Goal: Book appointment/travel/reservation

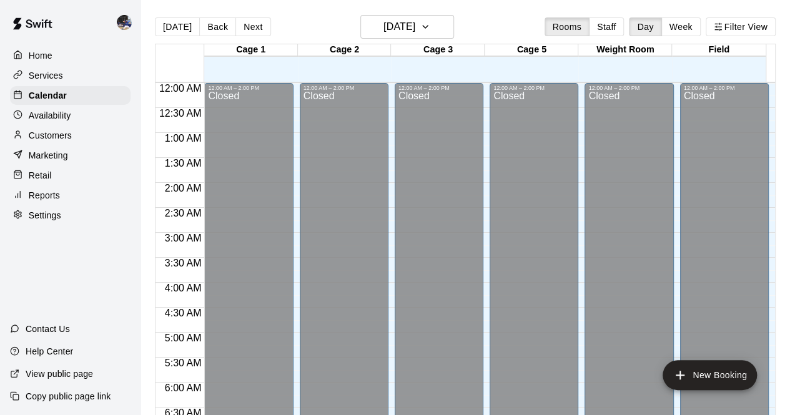
scroll to position [743, 0]
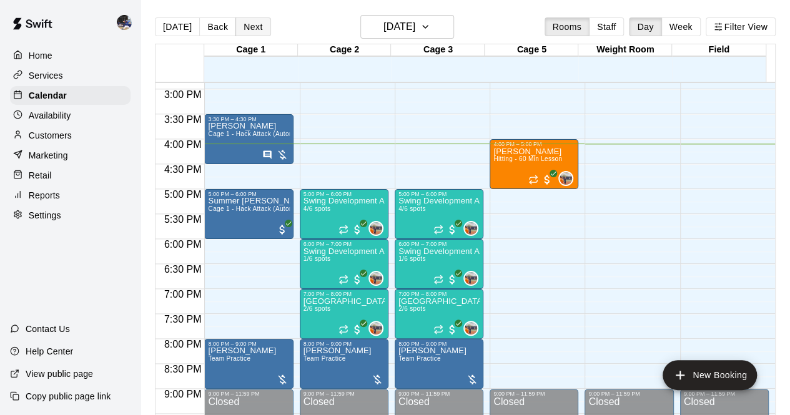
click at [250, 31] on button "Next" at bounding box center [252, 26] width 35 height 19
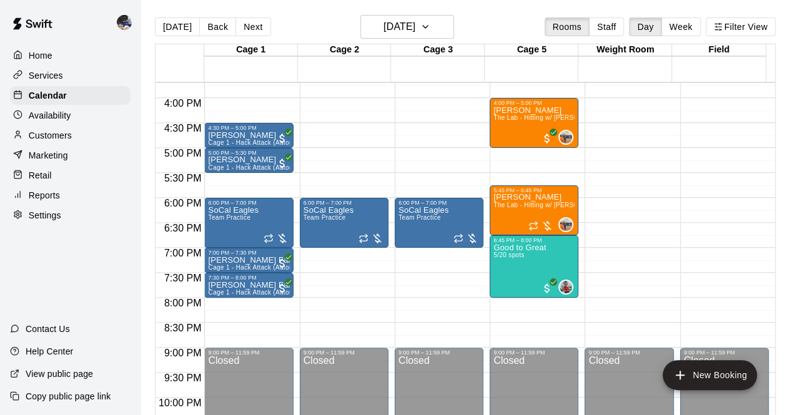
scroll to position [785, 0]
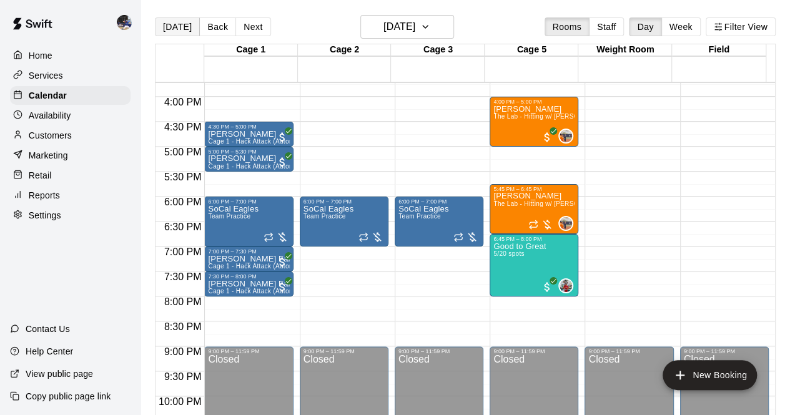
click at [168, 29] on button "[DATE]" at bounding box center [177, 26] width 45 height 19
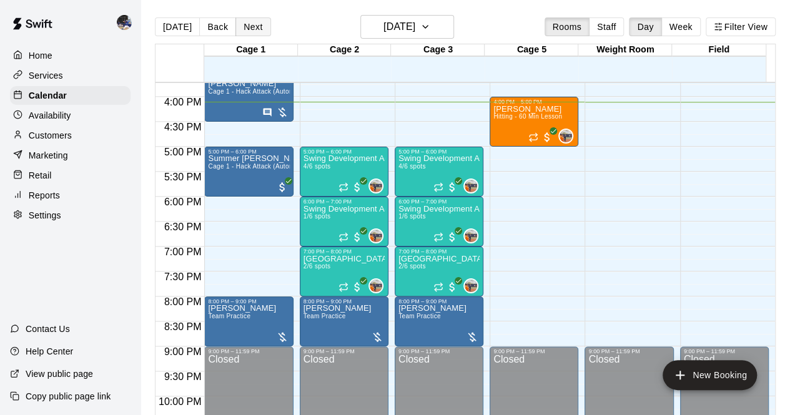
click at [243, 28] on button "Next" at bounding box center [252, 26] width 35 height 19
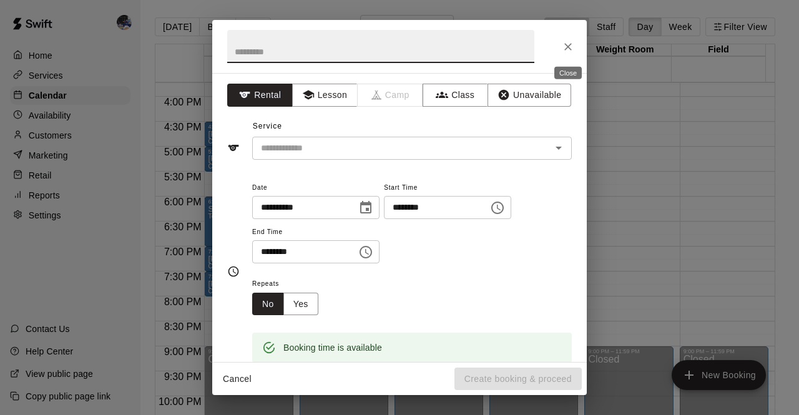
click at [566, 49] on icon "Close" at bounding box center [567, 46] width 7 height 7
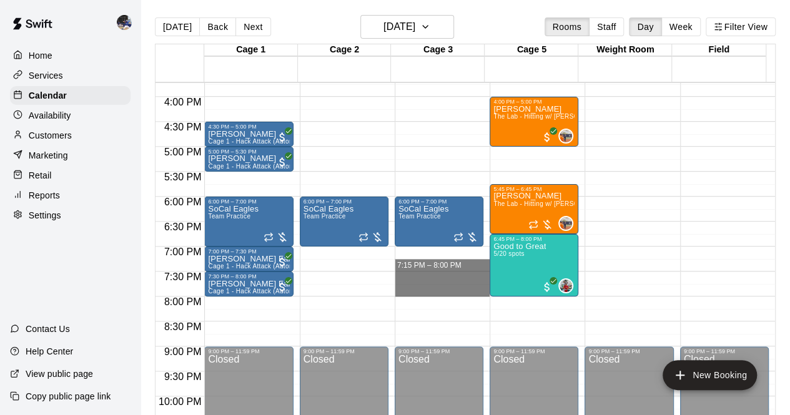
drag, startPoint x: 434, startPoint y: 268, endPoint x: 436, endPoint y: 290, distance: 22.5
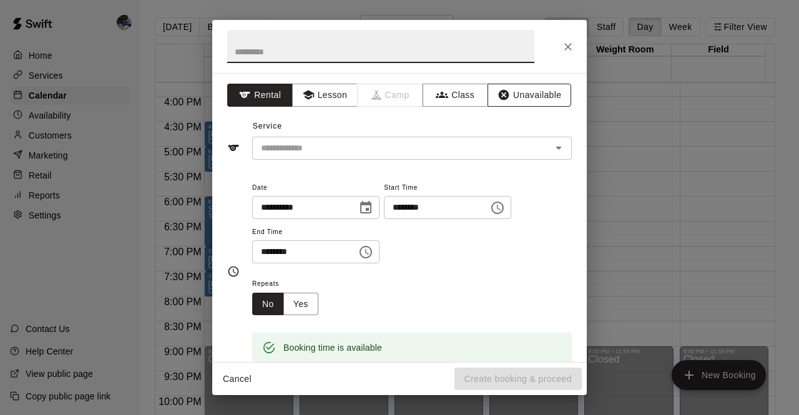
click at [519, 102] on button "Unavailable" at bounding box center [530, 95] width 84 height 23
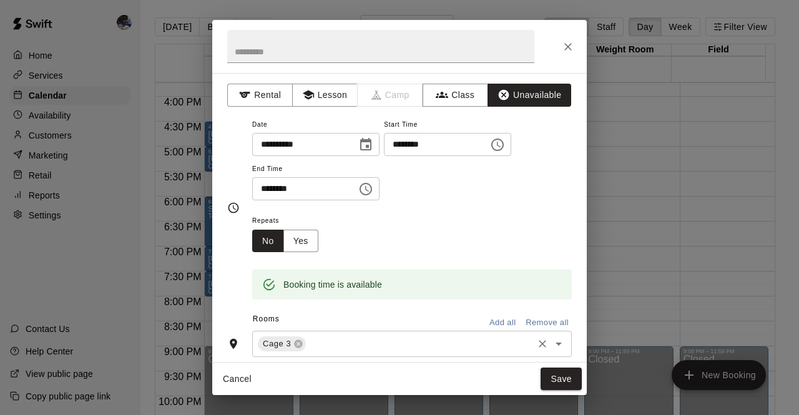
click at [479, 350] on input "text" at bounding box center [419, 344] width 223 height 16
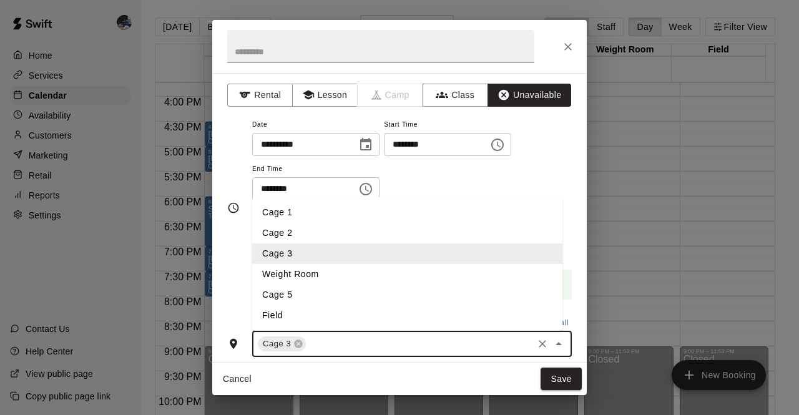
click at [300, 230] on li "Cage 2" at bounding box center [407, 233] width 310 height 21
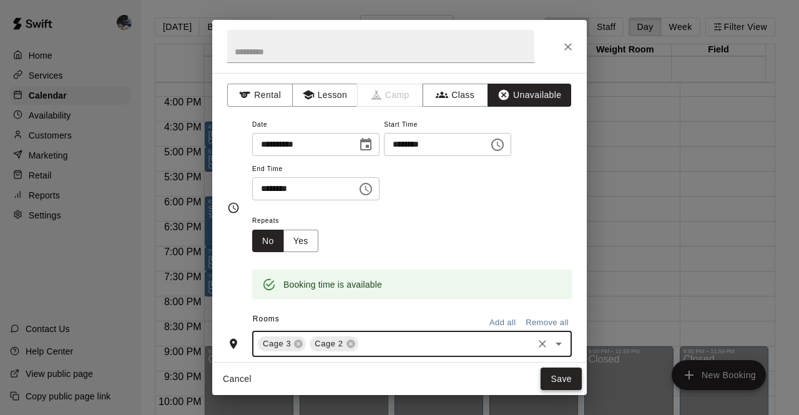
click at [558, 379] on button "Save" at bounding box center [561, 379] width 41 height 23
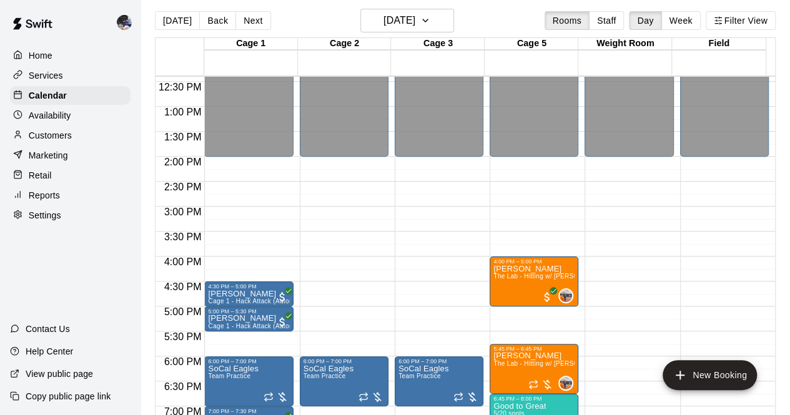
scroll to position [7, 0]
click at [59, 137] on p "Customers" at bounding box center [50, 135] width 43 height 12
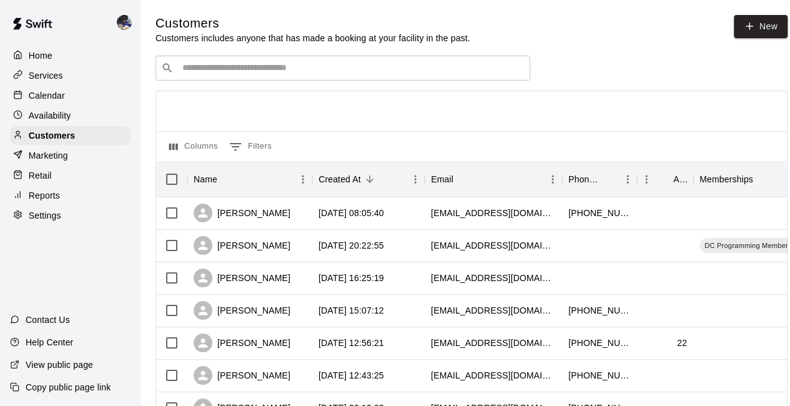
click at [228, 72] on input "Search customers by name or email" at bounding box center [352, 68] width 346 height 12
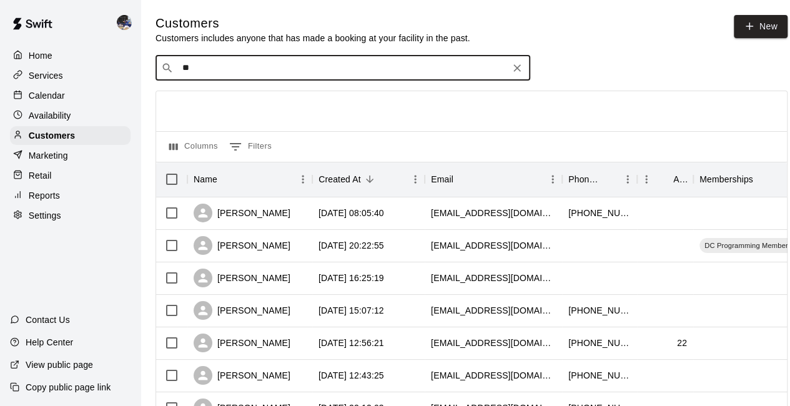
type input "***"
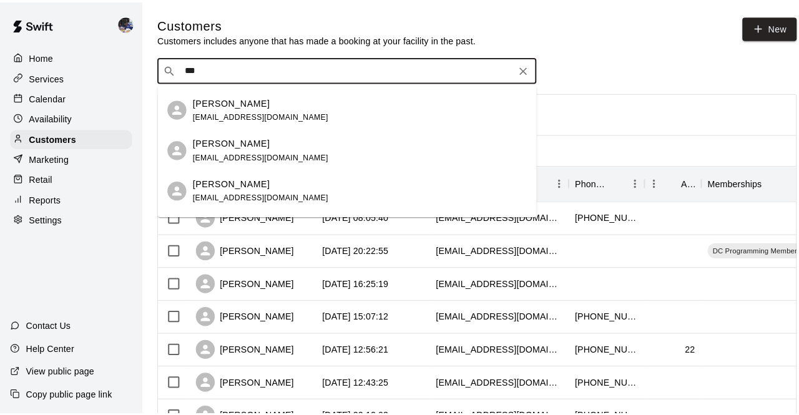
scroll to position [316, 0]
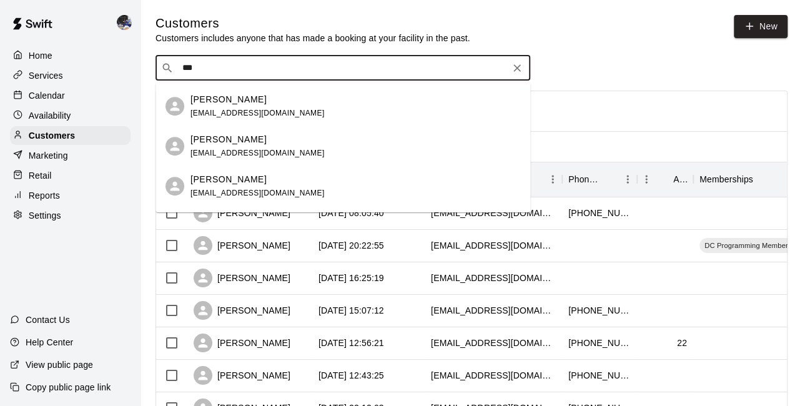
click at [245, 147] on div "Mia Rothman marcyrothman@yahoo.com" at bounding box center [257, 146] width 134 height 27
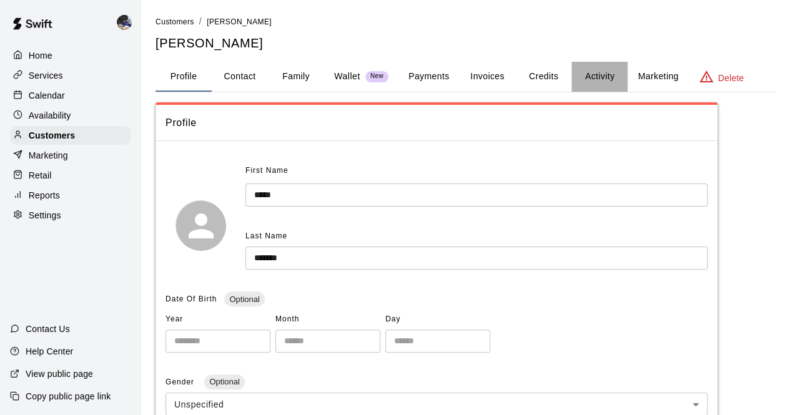
click at [607, 77] on button "Activity" at bounding box center [599, 77] width 56 height 30
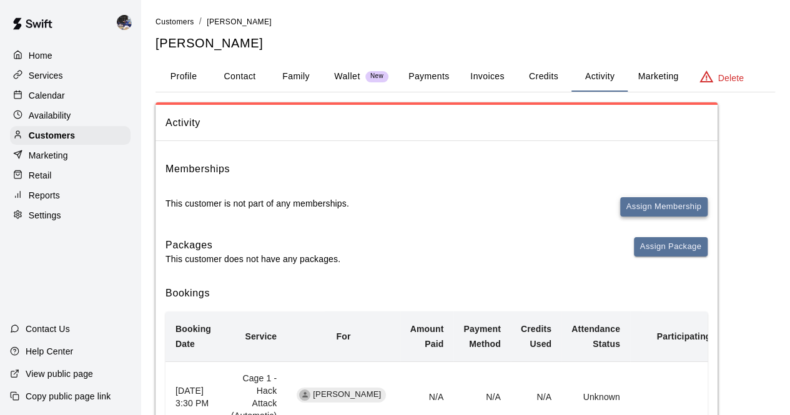
click at [636, 204] on button "Assign Membership" at bounding box center [663, 206] width 87 height 19
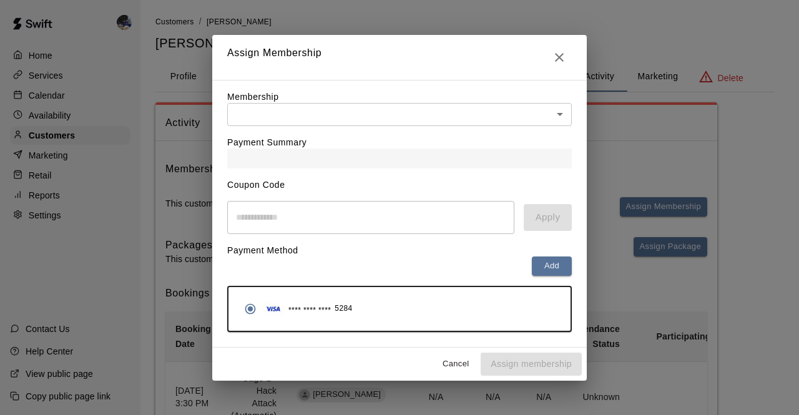
click at [453, 128] on div "Payment Summary" at bounding box center [399, 147] width 345 height 42
click at [433, 109] on body "Home Services Calendar Availability Customers Marketing Retail Reports Settings…" at bounding box center [399, 310] width 799 height 621
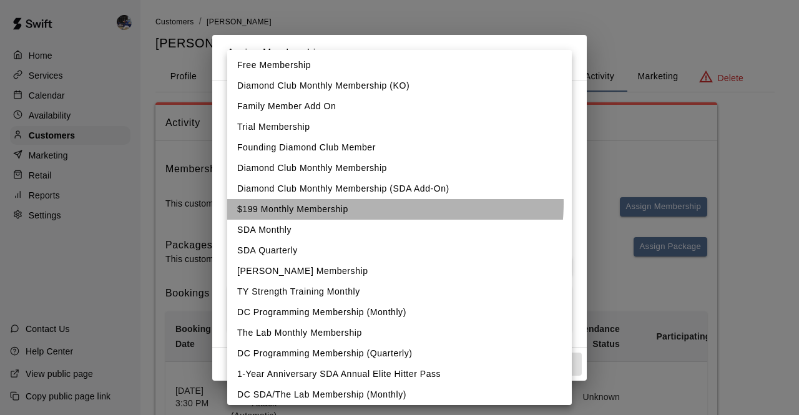
click at [357, 203] on li "$199 Monthly Membership" at bounding box center [399, 209] width 345 height 21
type input "**********"
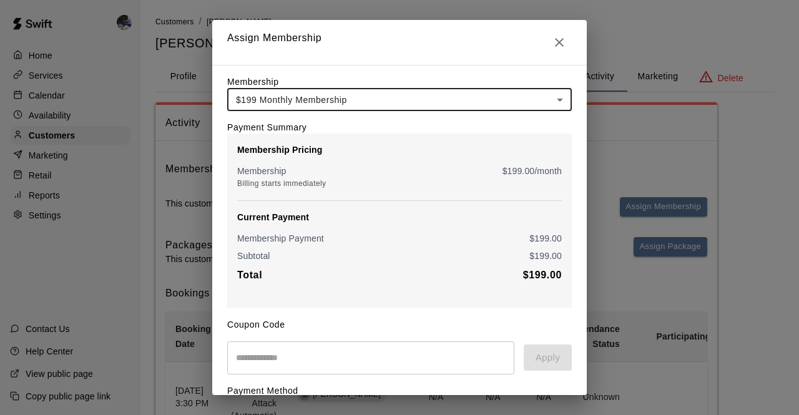
scroll to position [131, 0]
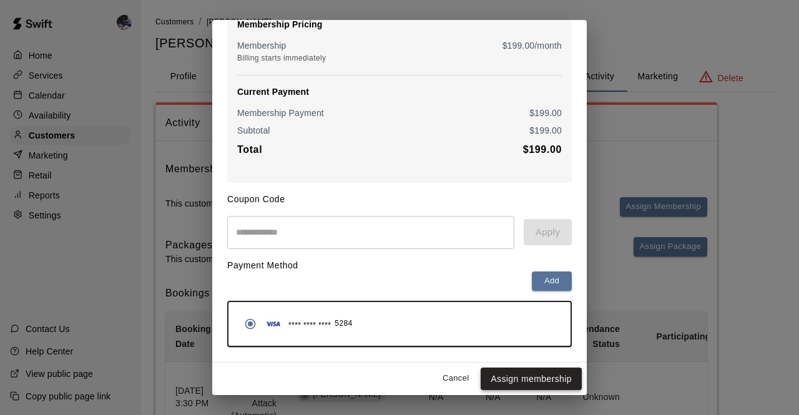
click at [499, 373] on button "Assign membership" at bounding box center [531, 379] width 101 height 23
click at [447, 378] on button "Cancel" at bounding box center [456, 378] width 40 height 19
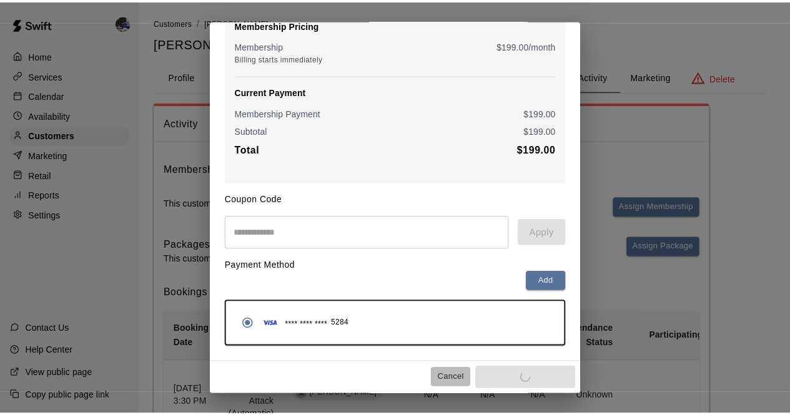
scroll to position [0, 0]
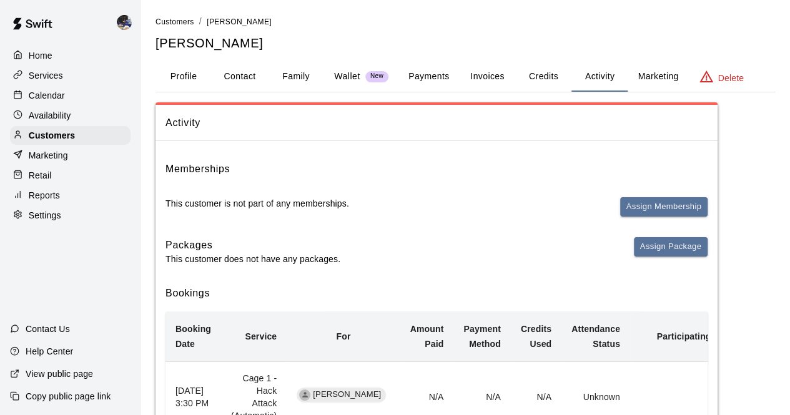
click at [348, 74] on p "Wallet" at bounding box center [347, 76] width 26 height 13
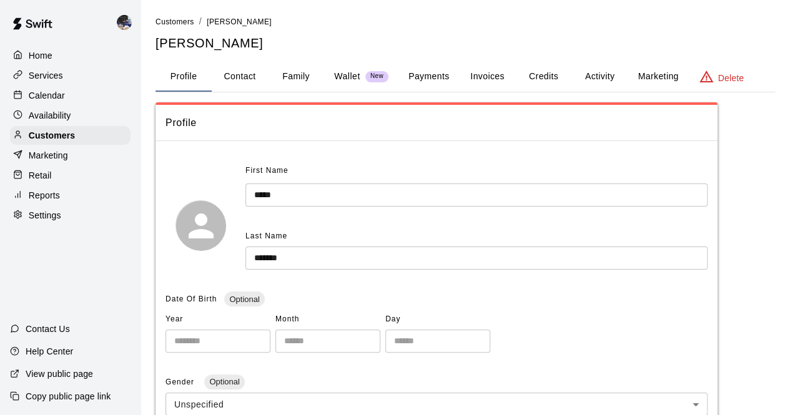
click at [596, 77] on button "Activity" at bounding box center [599, 77] width 56 height 30
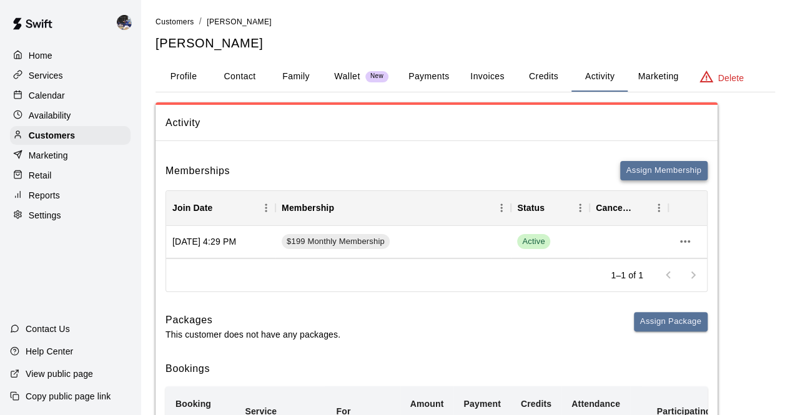
click at [642, 173] on button "Assign Membership" at bounding box center [663, 170] width 87 height 19
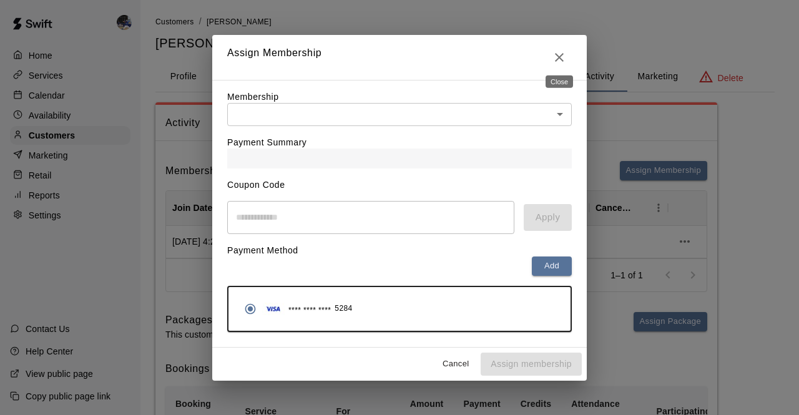
click at [555, 59] on icon "Close" at bounding box center [559, 57] width 15 height 15
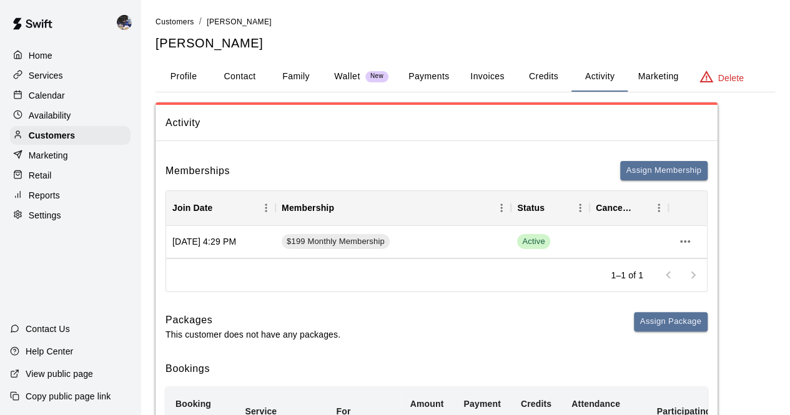
click at [350, 79] on p "Wallet" at bounding box center [347, 76] width 26 height 13
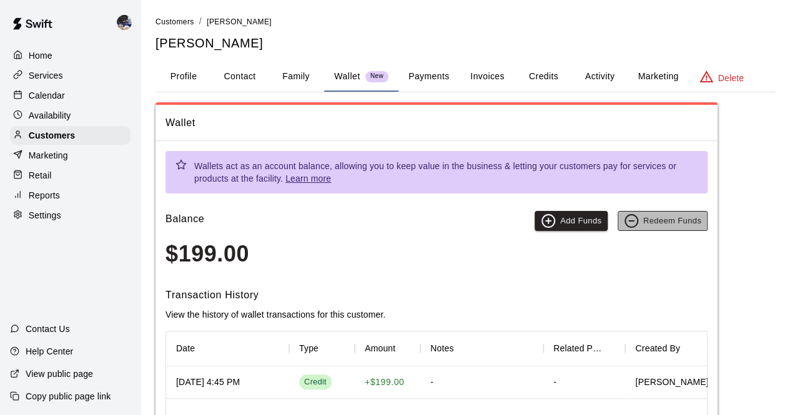
click at [659, 223] on button "Redeem Funds" at bounding box center [662, 221] width 90 height 20
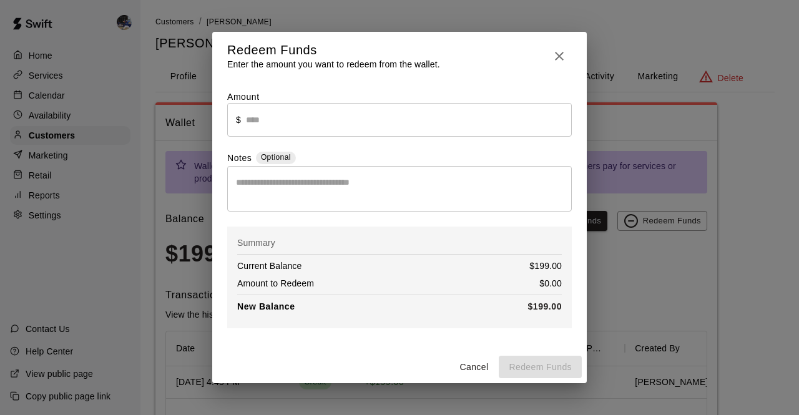
click at [385, 125] on input "text" at bounding box center [409, 119] width 326 height 33
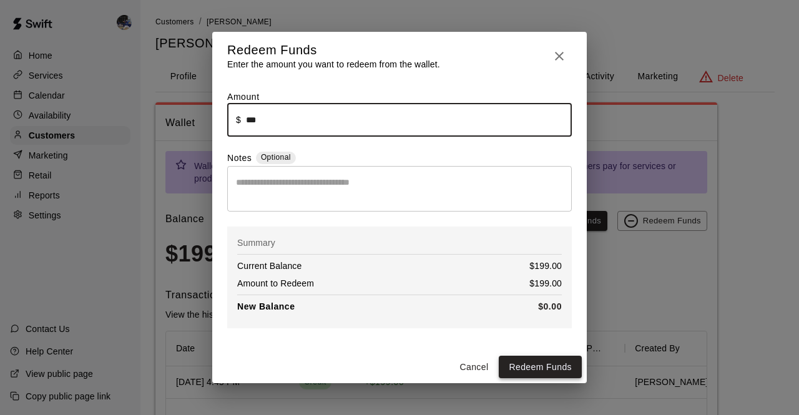
type input "******"
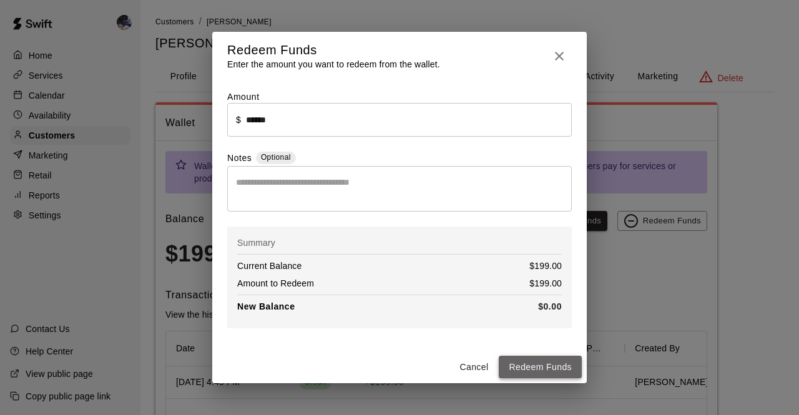
click at [534, 370] on button "Redeem Funds" at bounding box center [540, 367] width 83 height 23
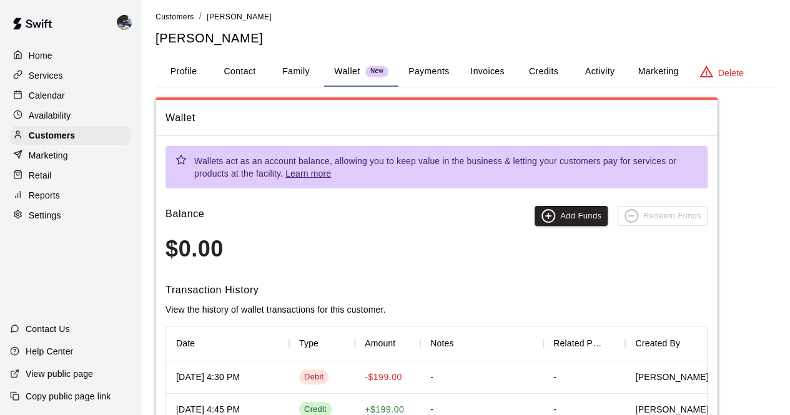
scroll to position [2, 0]
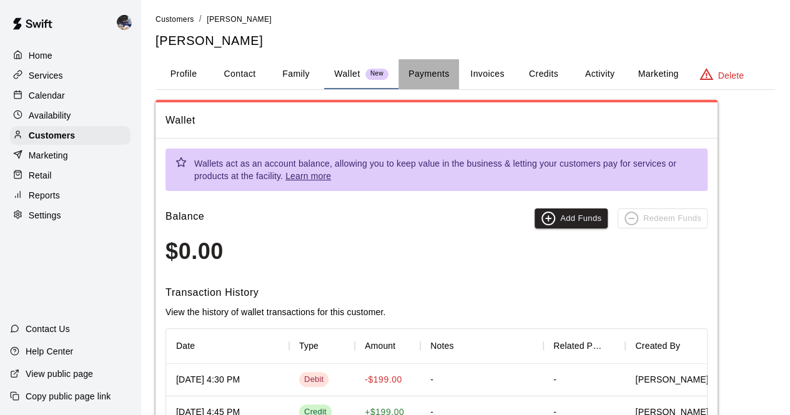
click at [429, 78] on button "Payments" at bounding box center [428, 74] width 61 height 30
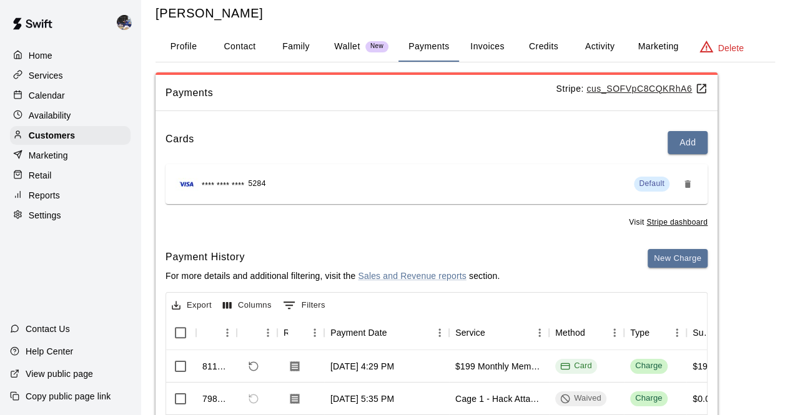
scroll to position [0, 0]
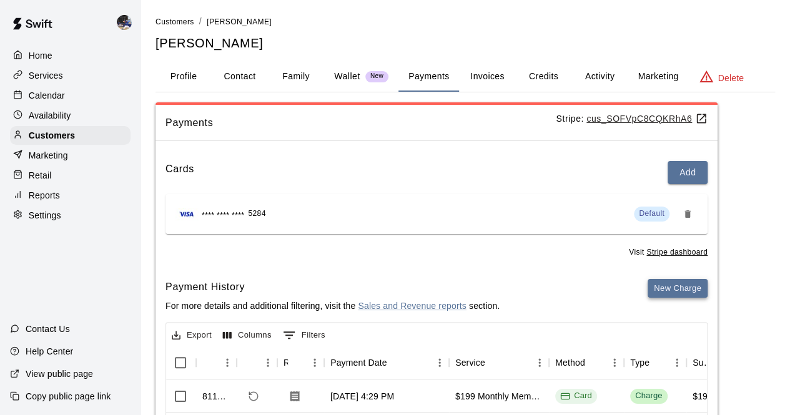
click at [679, 282] on button "New Charge" at bounding box center [677, 288] width 60 height 19
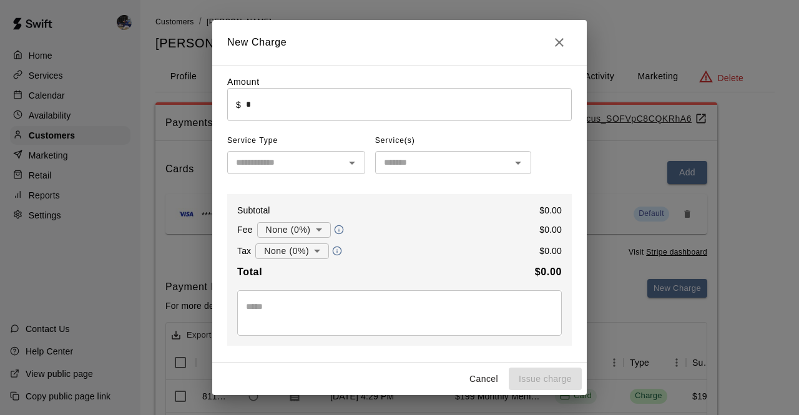
click at [300, 114] on input "*" at bounding box center [409, 104] width 326 height 33
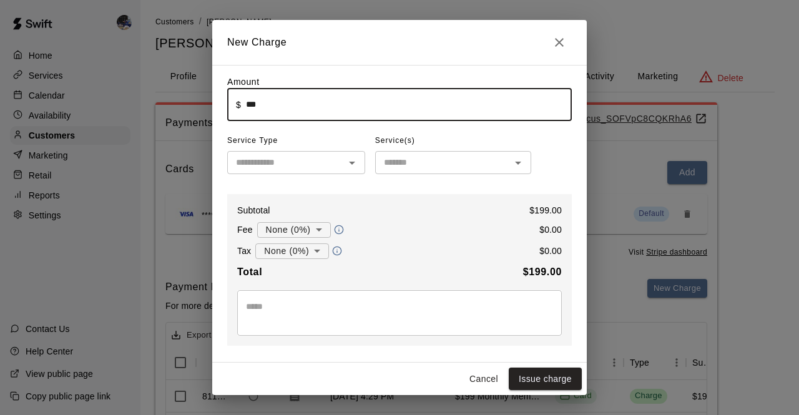
click at [301, 170] on input "text" at bounding box center [286, 163] width 110 height 16
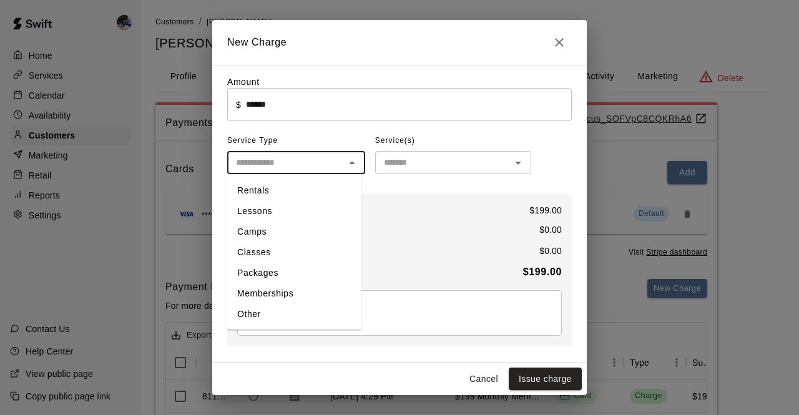
click at [400, 189] on div "Amount ​ $ ****** ​ Service Type ​ Rentals Lessons Camps Classes Packages Membe…" at bounding box center [399, 276] width 345 height 401
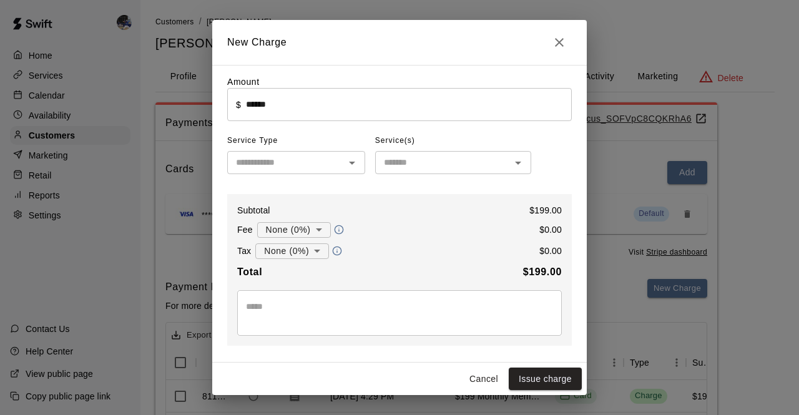
click at [284, 164] on input "text" at bounding box center [286, 163] width 110 height 16
click at [412, 197] on div "Subtotal $ 199.00 Fee None (0%) * ​ $ 0.00 Tax None (0%) * ​ $ 0.00 Total $ 199…" at bounding box center [399, 270] width 345 height 152
click at [532, 375] on button "Issue charge" at bounding box center [545, 379] width 73 height 23
type input "*"
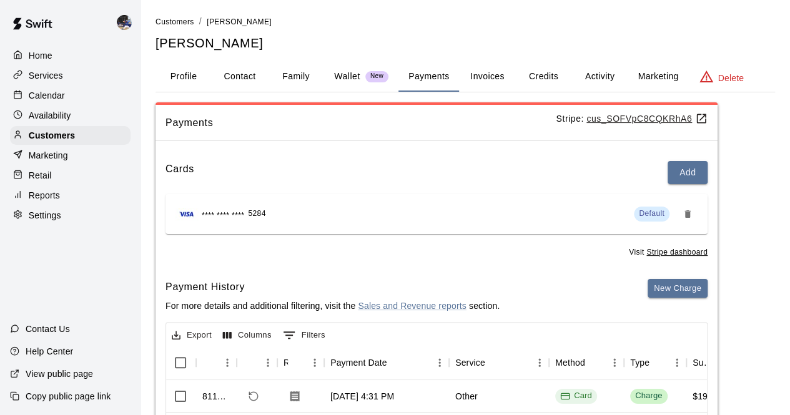
click at [346, 79] on p "Wallet" at bounding box center [347, 76] width 26 height 13
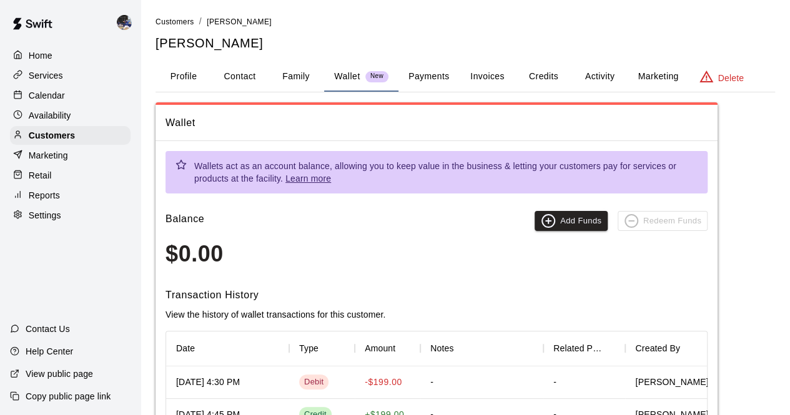
scroll to position [201, 0]
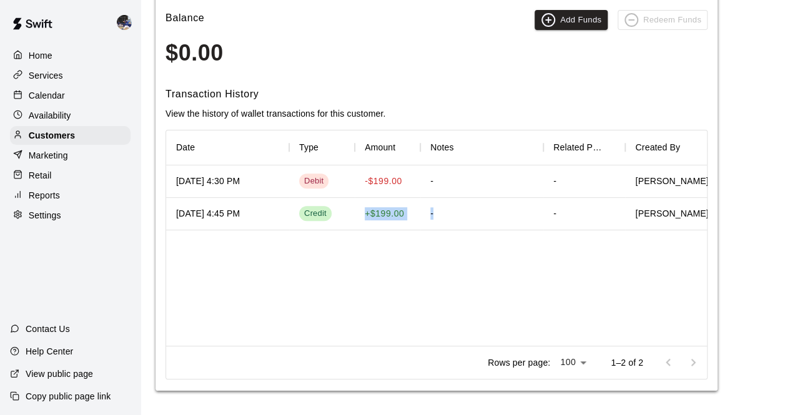
drag, startPoint x: 365, startPoint y: 212, endPoint x: 439, endPoint y: 203, distance: 75.5
click at [439, 203] on div "[DATE] 4:45 PM Credit + $199.00 - - [PERSON_NAME]" at bounding box center [446, 214] width 561 height 32
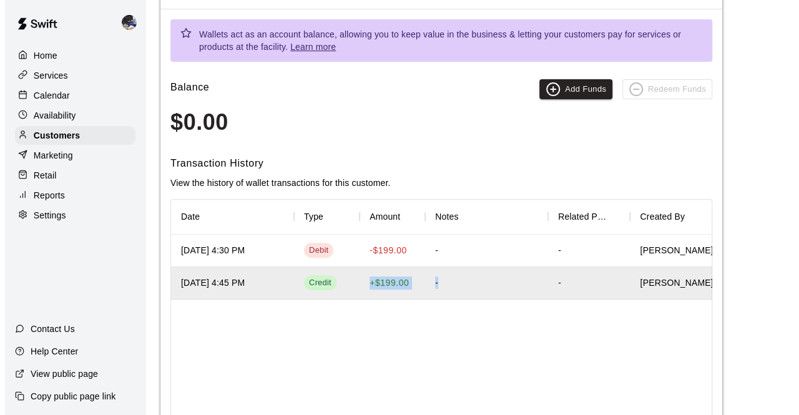
scroll to position [130, 0]
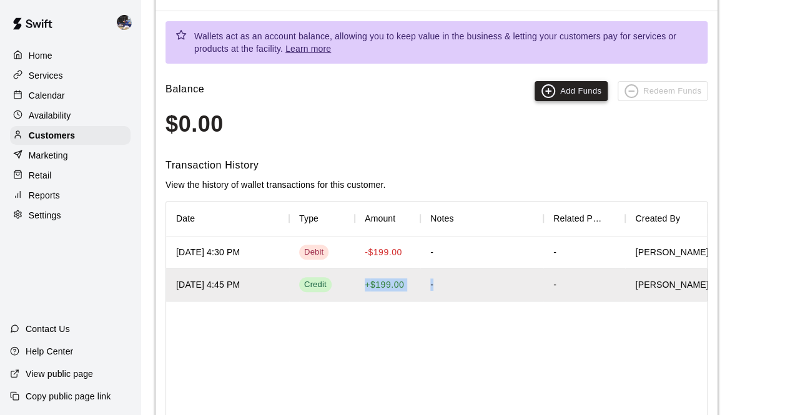
click at [561, 94] on button "Add Funds" at bounding box center [570, 91] width 73 height 20
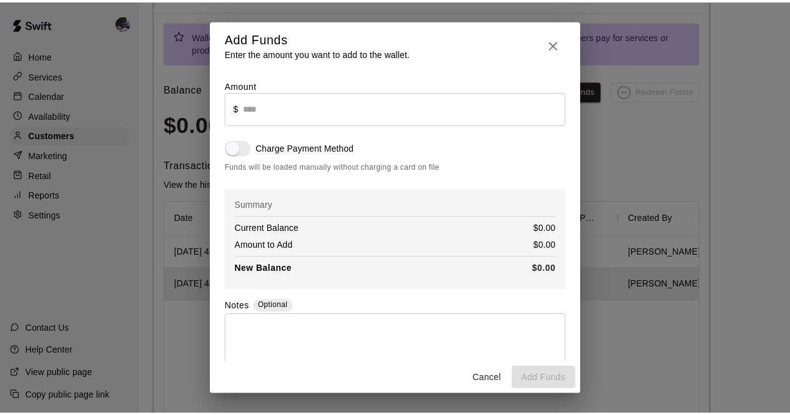
scroll to position [26, 0]
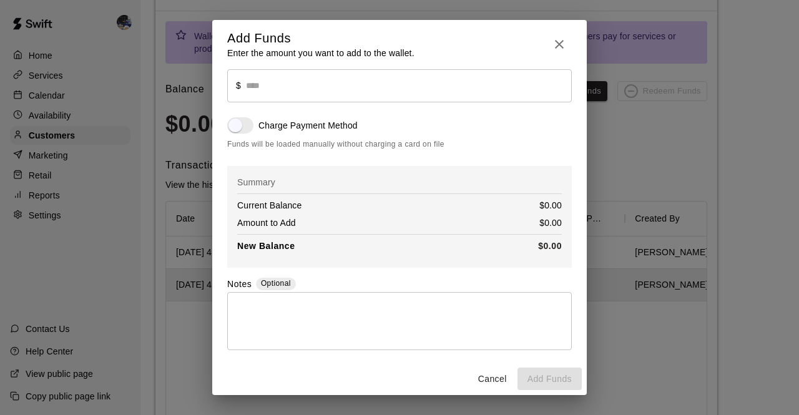
click at [299, 92] on input "text" at bounding box center [409, 85] width 326 height 33
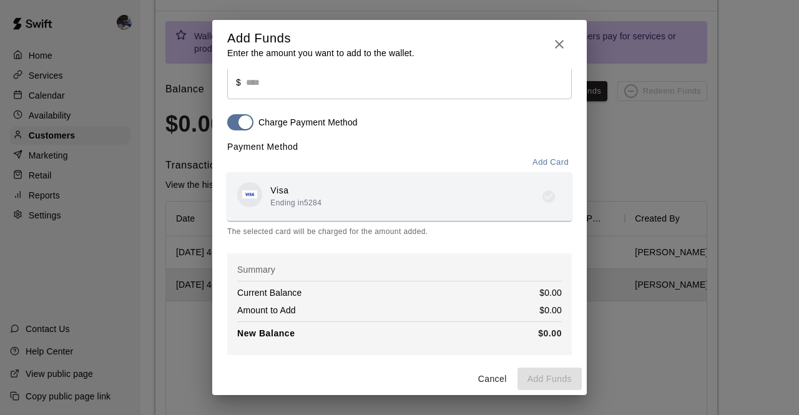
click at [560, 47] on icon "button" at bounding box center [559, 44] width 15 height 15
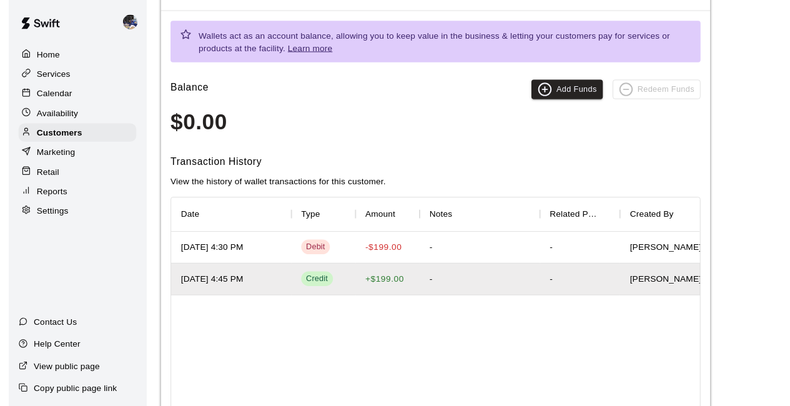
scroll to position [0, 0]
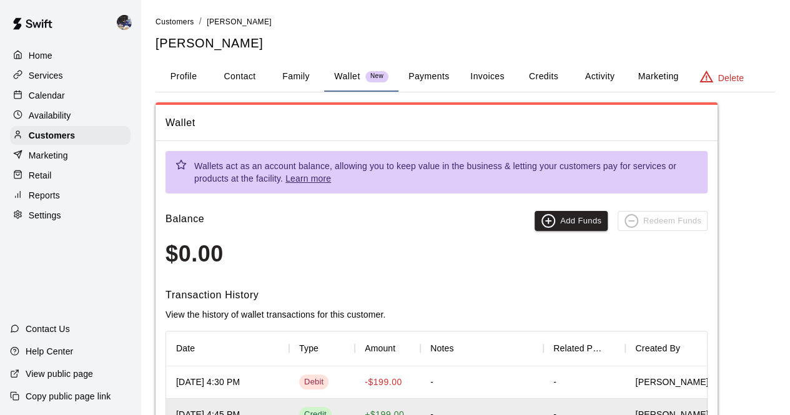
click at [598, 81] on button "Activity" at bounding box center [599, 77] width 56 height 30
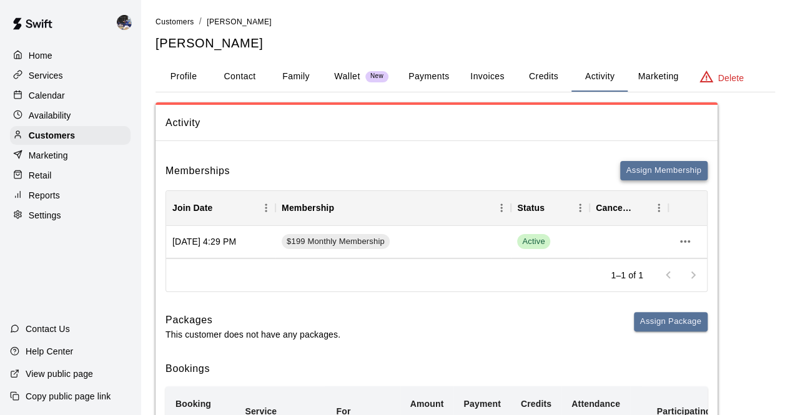
click at [642, 170] on button "Assign Membership" at bounding box center [663, 170] width 87 height 19
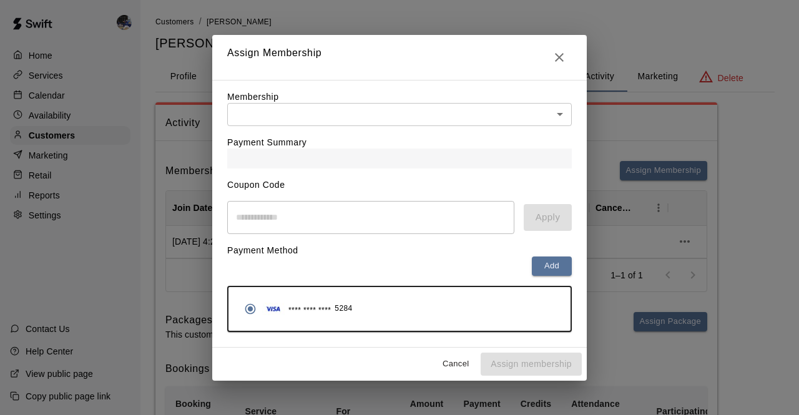
click at [378, 109] on body "Home Services Calendar Availability Customers Marketing Retail Reports Settings…" at bounding box center [399, 347] width 799 height 695
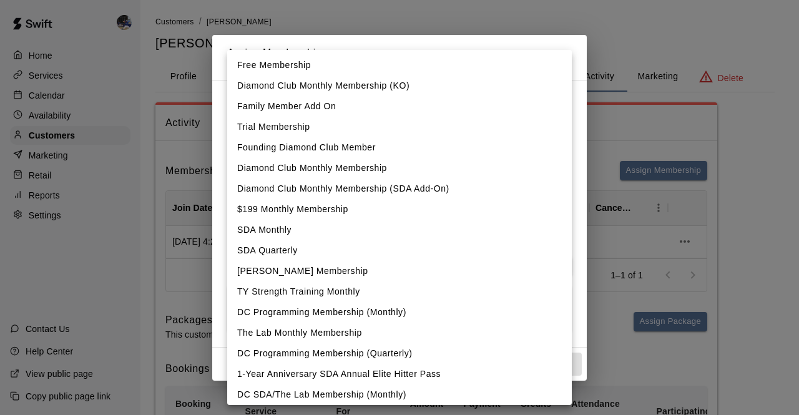
click at [626, 349] on div at bounding box center [399, 207] width 799 height 415
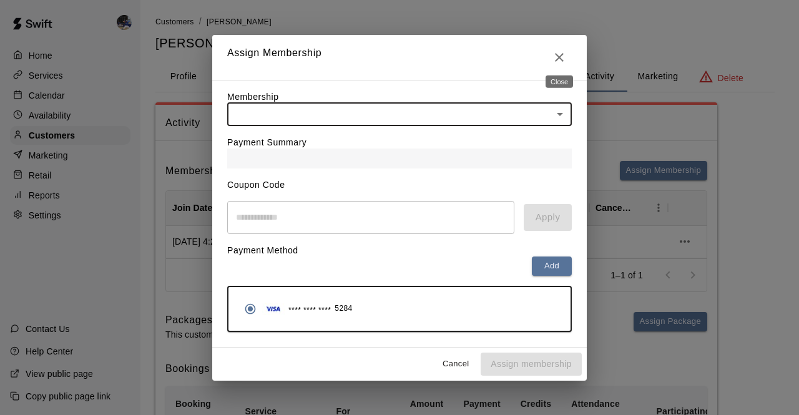
click at [554, 50] on icon "Close" at bounding box center [559, 57] width 15 height 15
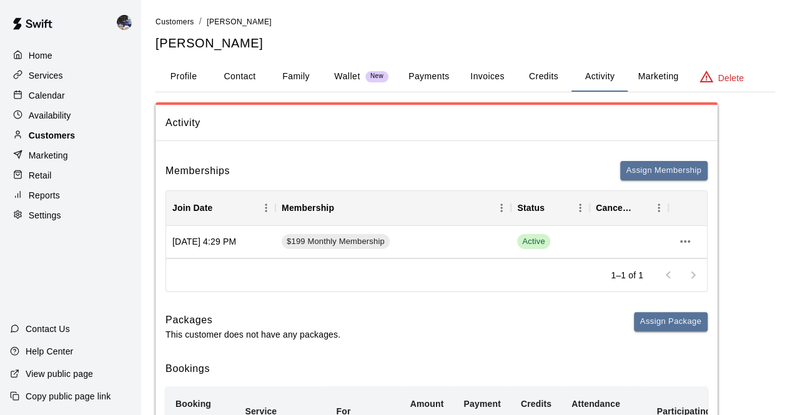
click at [49, 136] on p "Customers" at bounding box center [52, 135] width 46 height 12
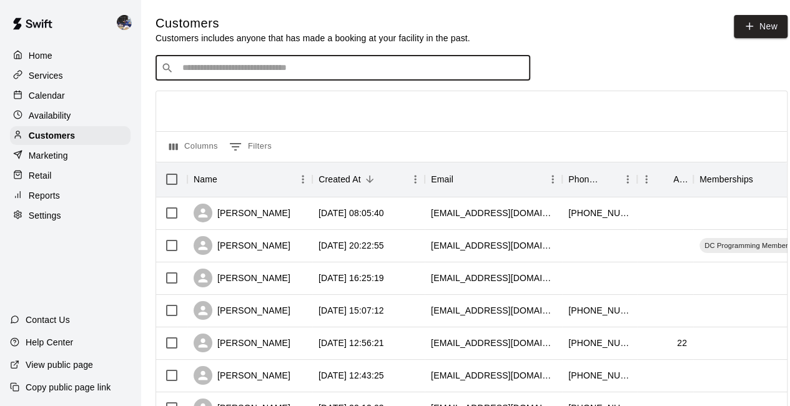
click at [246, 74] on input "Search customers by name or email" at bounding box center [352, 68] width 346 height 12
type input "***"
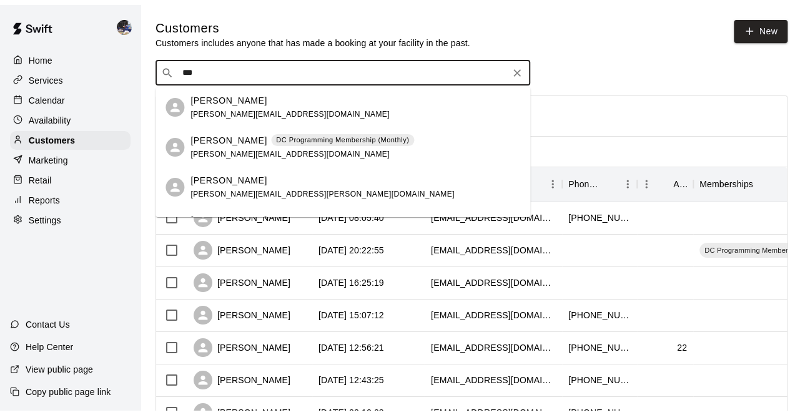
scroll to position [7, 0]
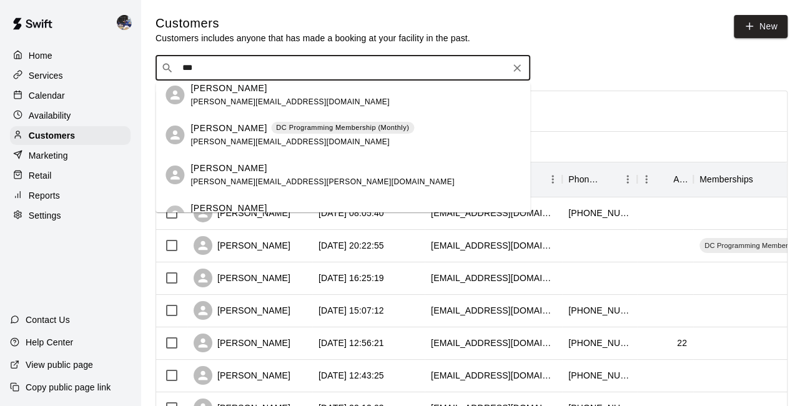
click at [242, 166] on p "[PERSON_NAME]" at bounding box center [228, 168] width 76 height 13
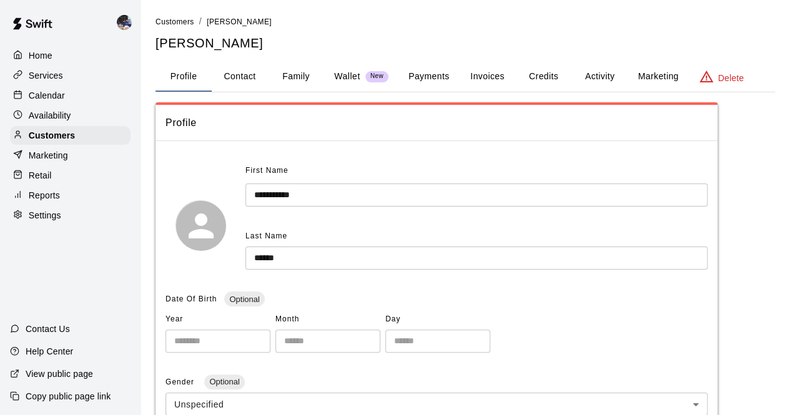
click at [599, 78] on button "Activity" at bounding box center [599, 77] width 56 height 30
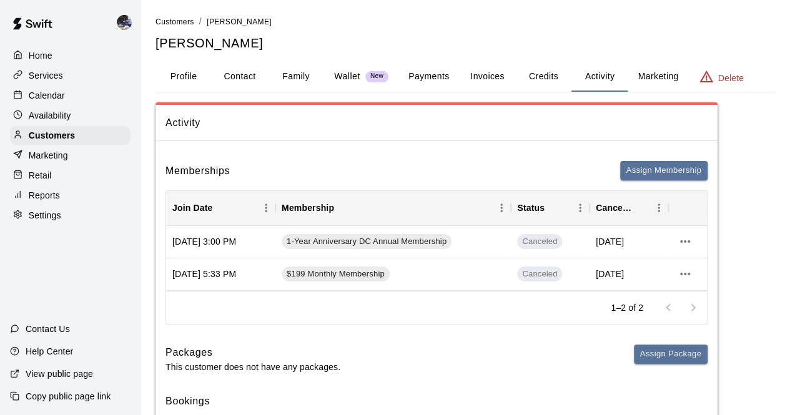
click at [344, 72] on p "Wallet" at bounding box center [347, 76] width 26 height 13
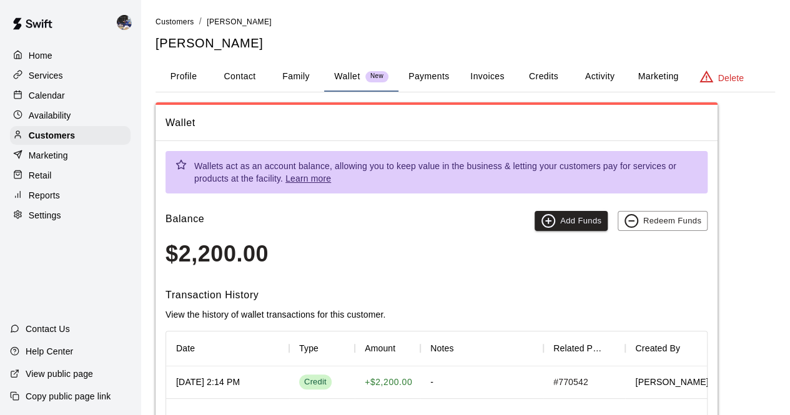
click at [604, 82] on button "Activity" at bounding box center [599, 77] width 56 height 30
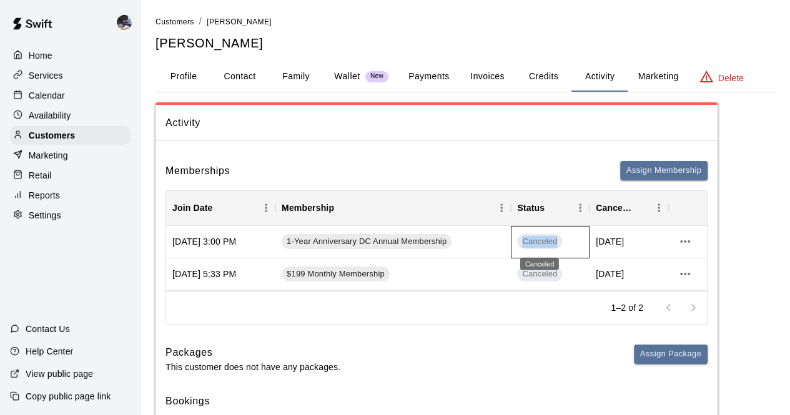
drag, startPoint x: 556, startPoint y: 240, endPoint x: 524, endPoint y: 241, distance: 31.8
click at [524, 241] on span "Canceled" at bounding box center [539, 242] width 45 height 12
click at [526, 240] on span "Canceled" at bounding box center [539, 242] width 45 height 12
drag, startPoint x: 523, startPoint y: 243, endPoint x: 562, endPoint y: 240, distance: 39.4
click at [562, 240] on span "Canceled" at bounding box center [539, 242] width 45 height 12
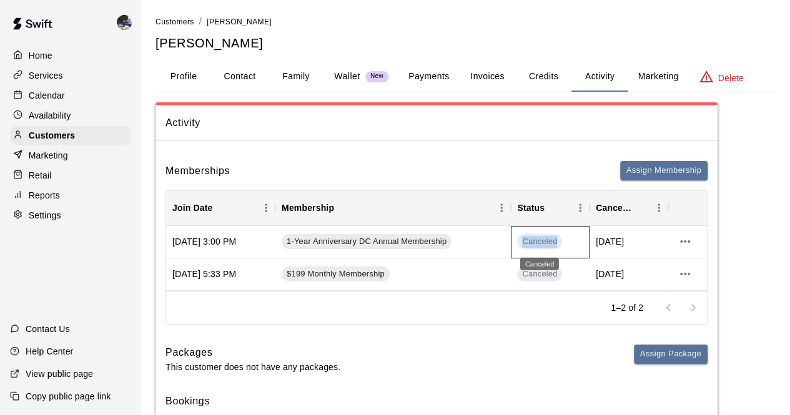
click at [554, 239] on span "Canceled" at bounding box center [539, 242] width 45 height 12
drag, startPoint x: 556, startPoint y: 242, endPoint x: 523, endPoint y: 247, distance: 33.5
click at [523, 247] on div "Canceled" at bounding box center [539, 241] width 45 height 15
click at [524, 243] on span "Canceled" at bounding box center [539, 242] width 45 height 12
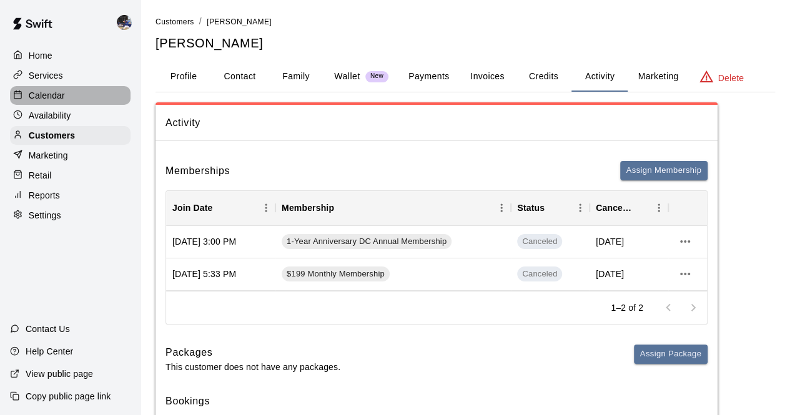
click at [50, 95] on p "Calendar" at bounding box center [47, 95] width 36 height 12
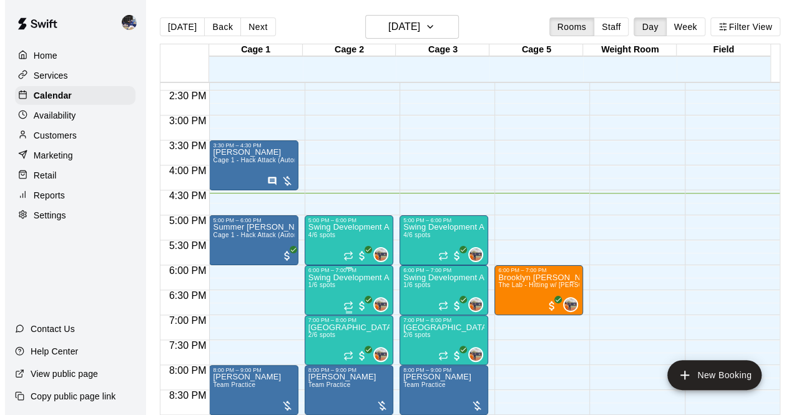
scroll to position [715, 0]
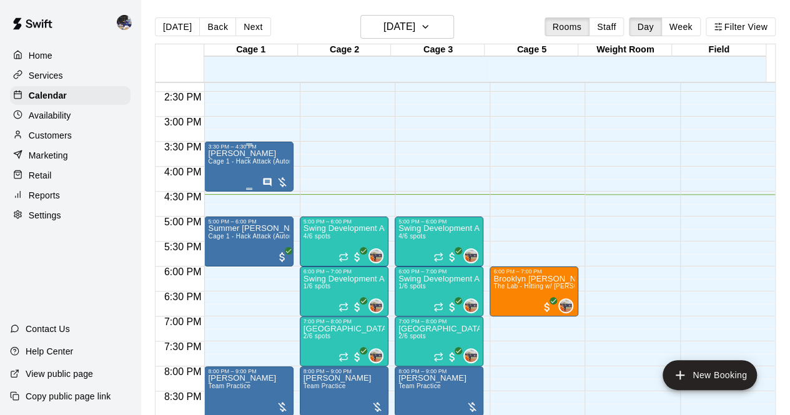
click at [240, 163] on span "Cage 1 - Hack Attack (Automatic)" at bounding box center [257, 161] width 99 height 7
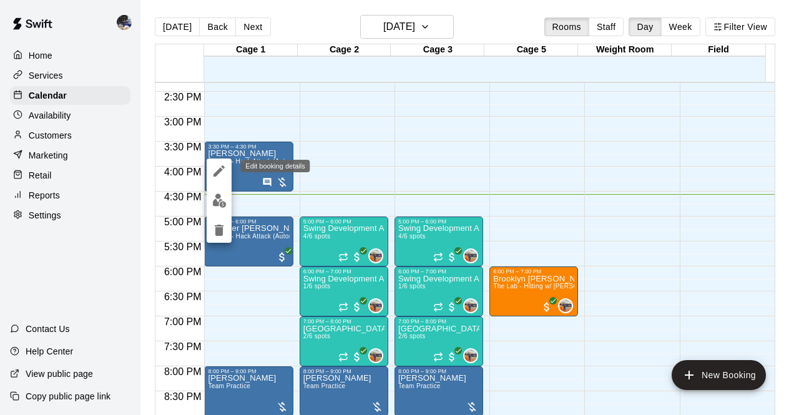
click at [221, 170] on icon "edit" at bounding box center [218, 170] width 11 height 11
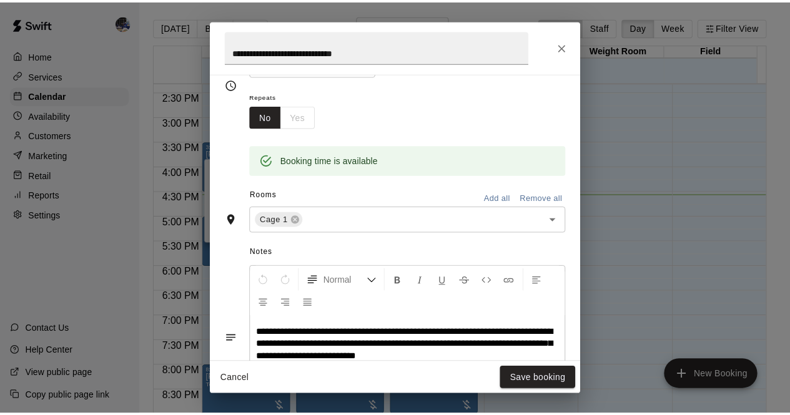
scroll to position [378, 0]
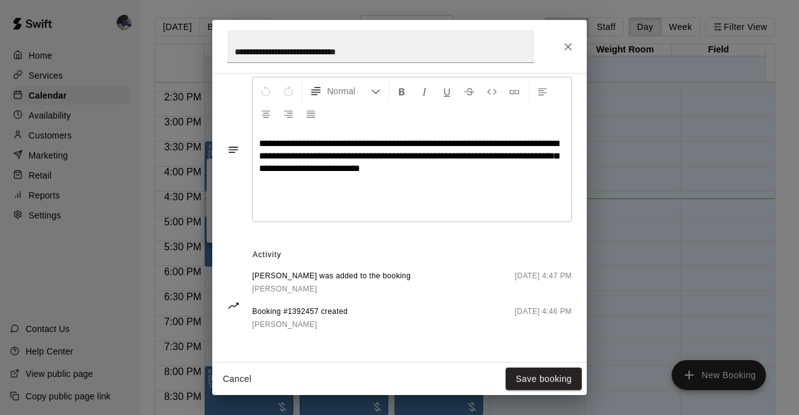
click at [562, 44] on icon "Close" at bounding box center [568, 47] width 12 height 12
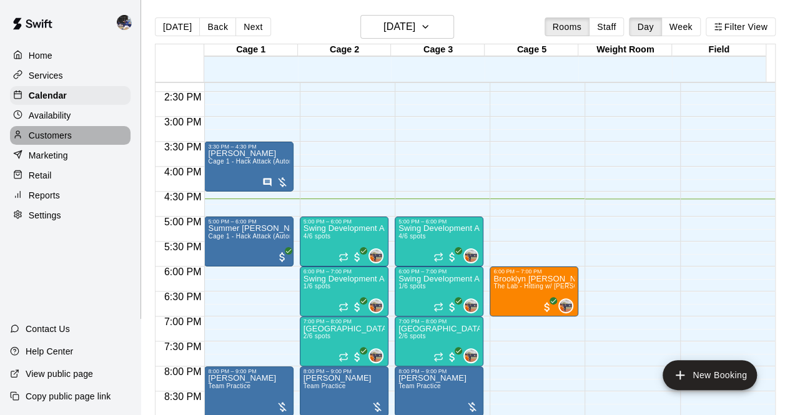
click at [36, 141] on p "Customers" at bounding box center [50, 135] width 43 height 12
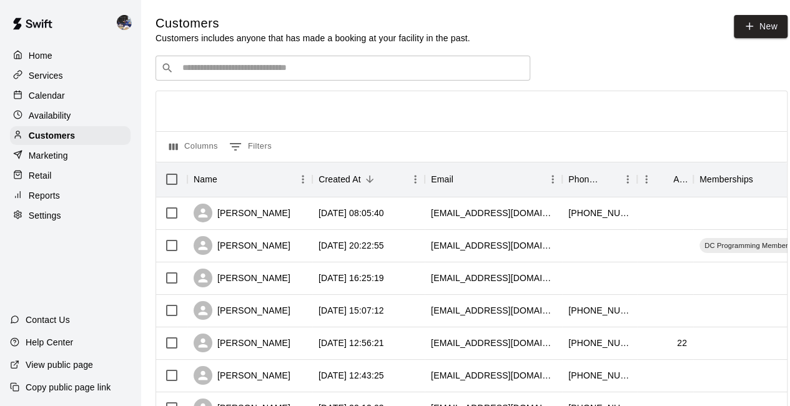
click at [250, 80] on div "​ ​" at bounding box center [342, 68] width 375 height 25
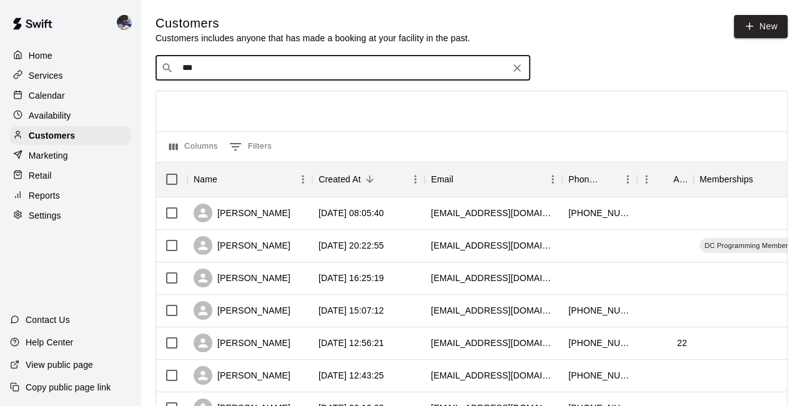
type input "****"
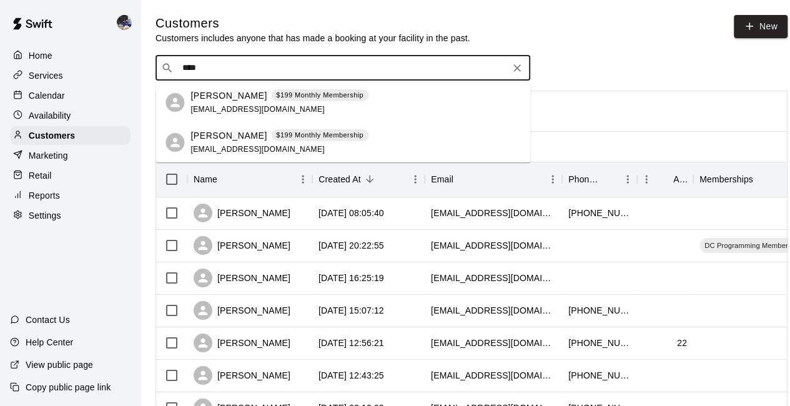
click at [248, 103] on div "[PERSON_NAME] $199 Monthly Membership [EMAIL_ADDRESS][DOMAIN_NAME]" at bounding box center [279, 102] width 178 height 27
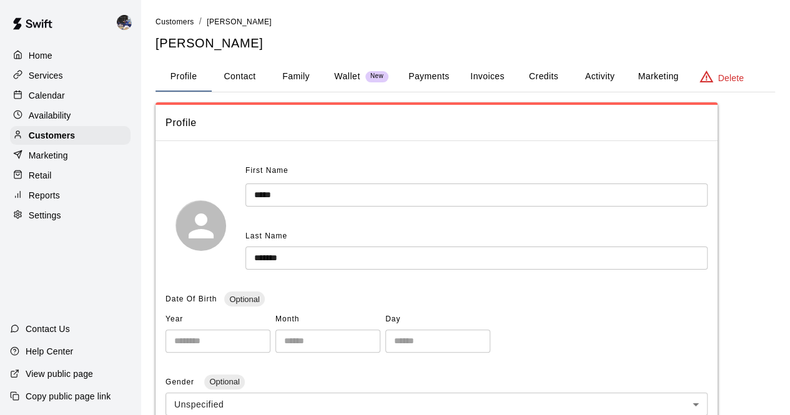
click at [434, 83] on button "Payments" at bounding box center [428, 77] width 61 height 30
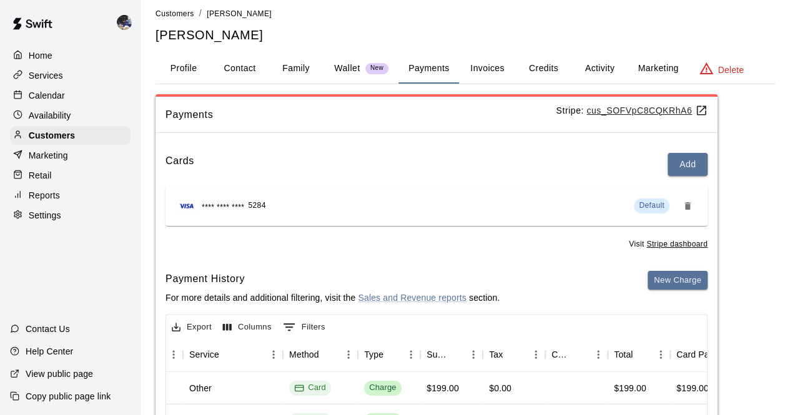
scroll to position [7, 0]
click at [586, 73] on button "Activity" at bounding box center [599, 69] width 56 height 30
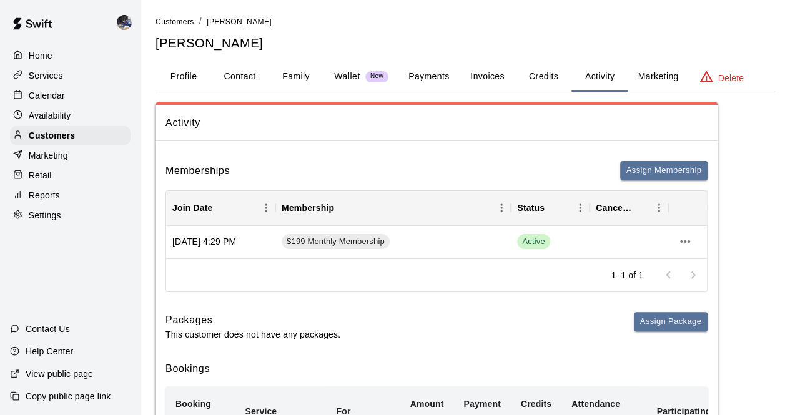
click at [496, 69] on button "Invoices" at bounding box center [487, 77] width 56 height 30
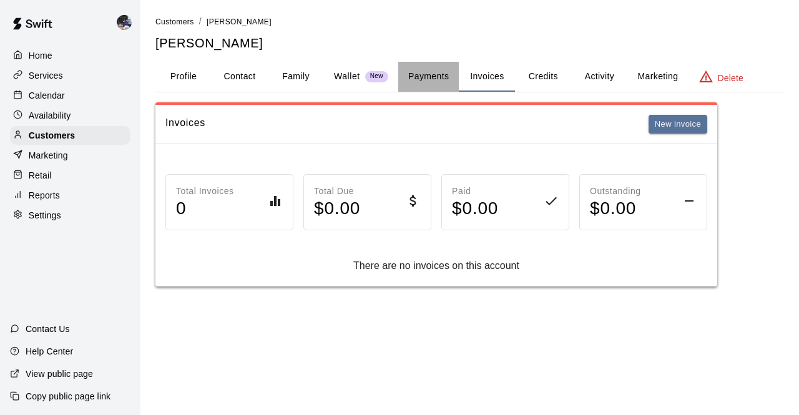
click at [444, 77] on button "Payments" at bounding box center [428, 77] width 61 height 30
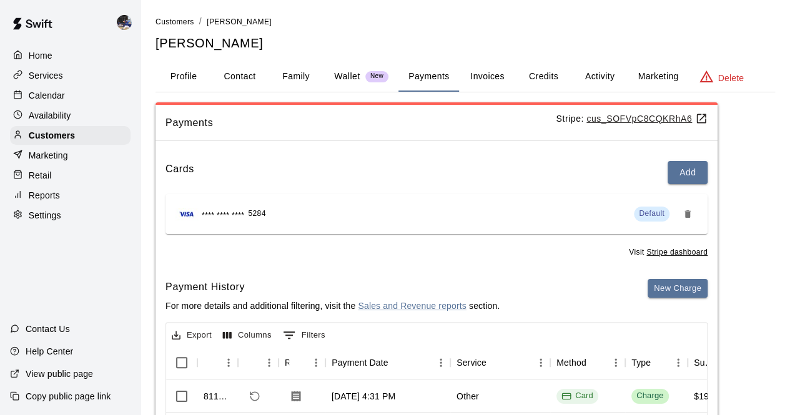
click at [436, 79] on button "Payments" at bounding box center [428, 77] width 61 height 30
click at [47, 104] on div "Calendar" at bounding box center [70, 95] width 120 height 19
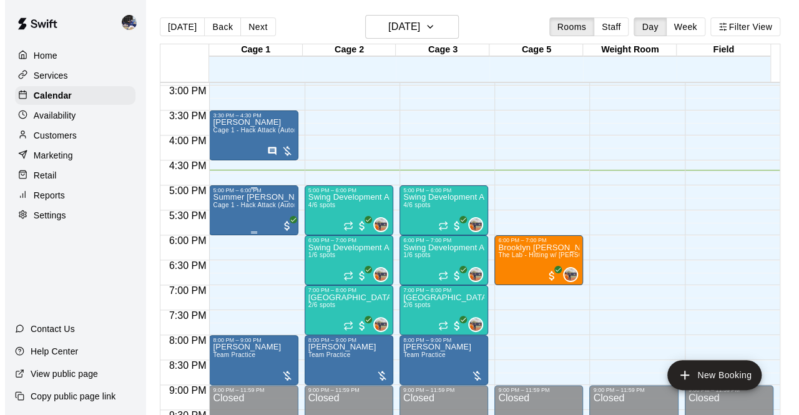
scroll to position [744, 0]
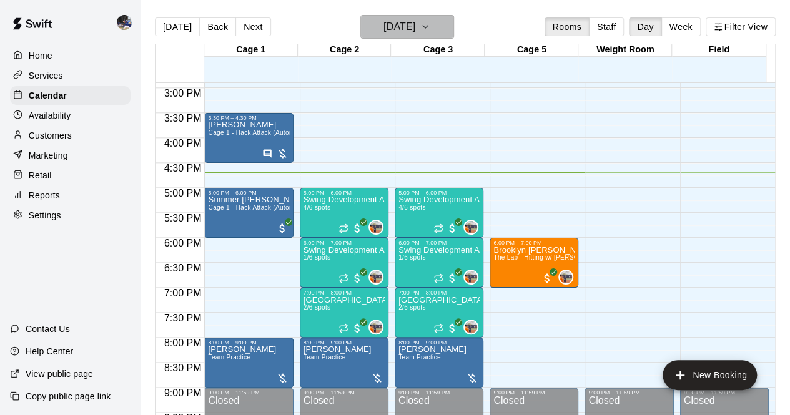
click at [403, 27] on h6 "[DATE]" at bounding box center [399, 26] width 32 height 17
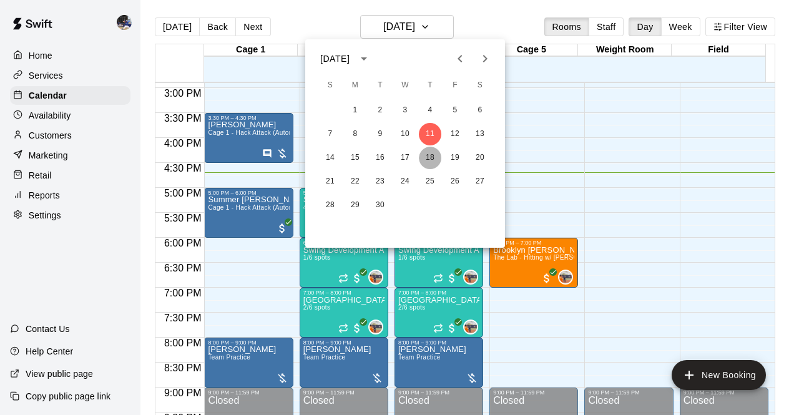
click at [428, 154] on button "18" at bounding box center [430, 158] width 22 height 22
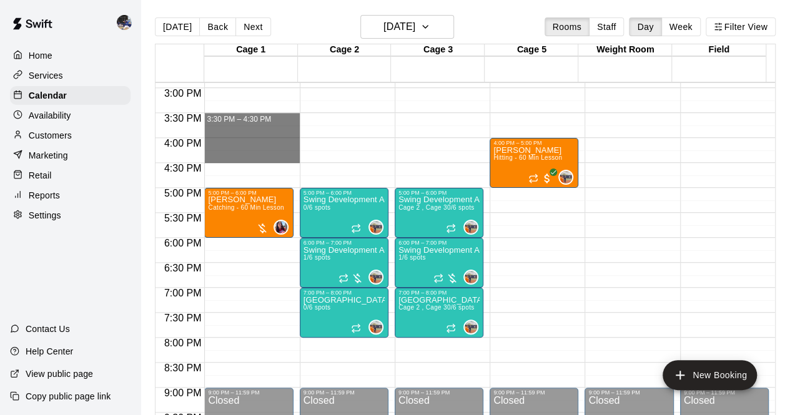
drag, startPoint x: 237, startPoint y: 116, endPoint x: 238, endPoint y: 154, distance: 37.5
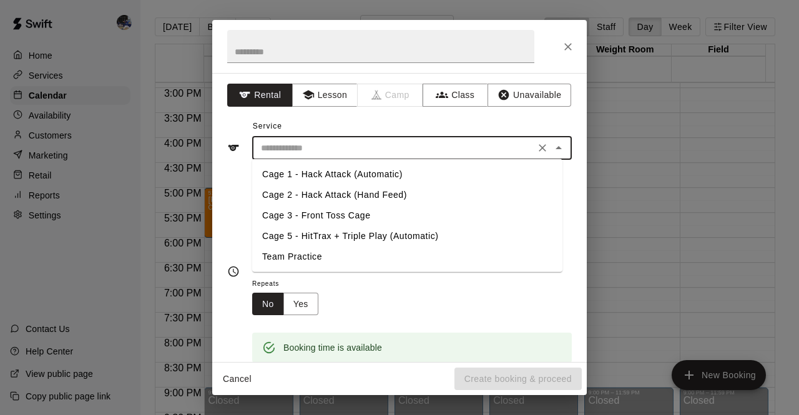
click at [312, 147] on input "text" at bounding box center [393, 148] width 275 height 16
click at [330, 103] on button "Lesson" at bounding box center [325, 95] width 66 height 23
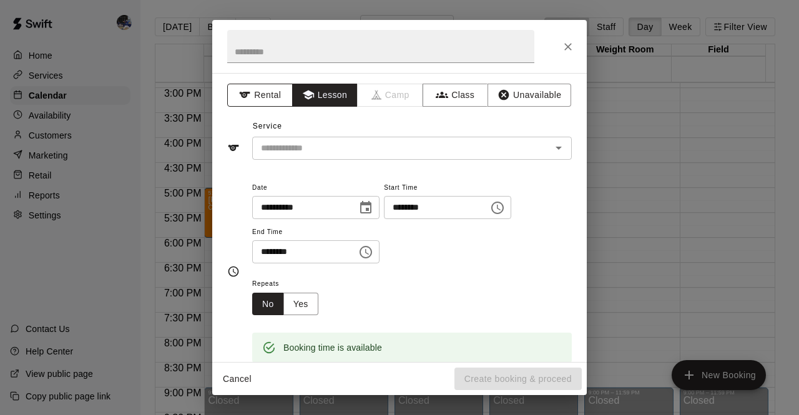
click at [242, 94] on icon "button" at bounding box center [244, 95] width 12 height 12
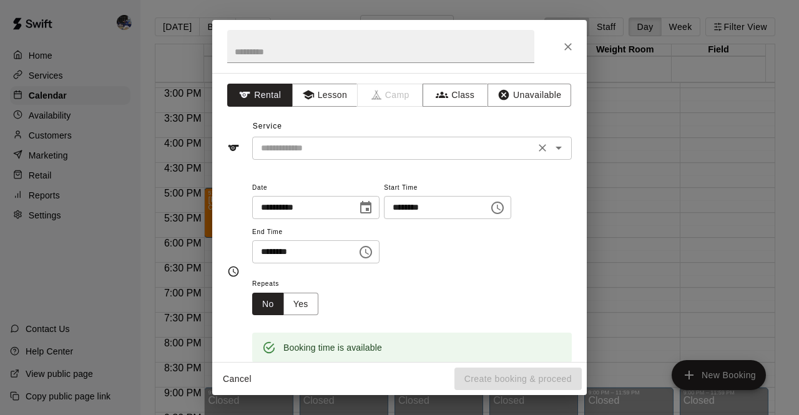
click at [294, 145] on input "text" at bounding box center [393, 148] width 275 height 16
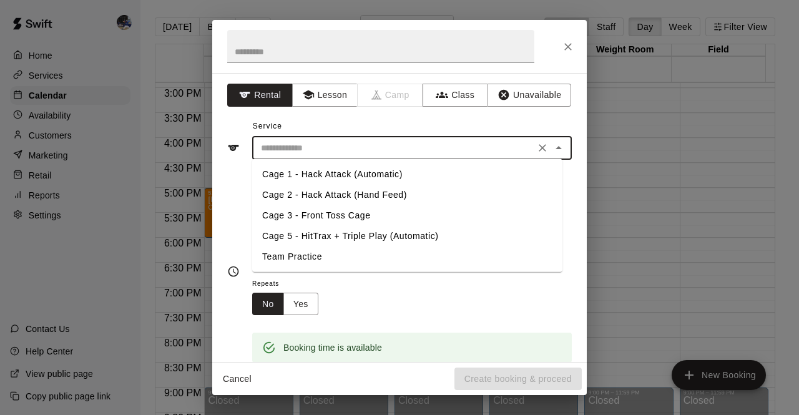
click at [321, 176] on li "Cage 1 - Hack Attack (Automatic)" at bounding box center [407, 174] width 310 height 21
type input "**********"
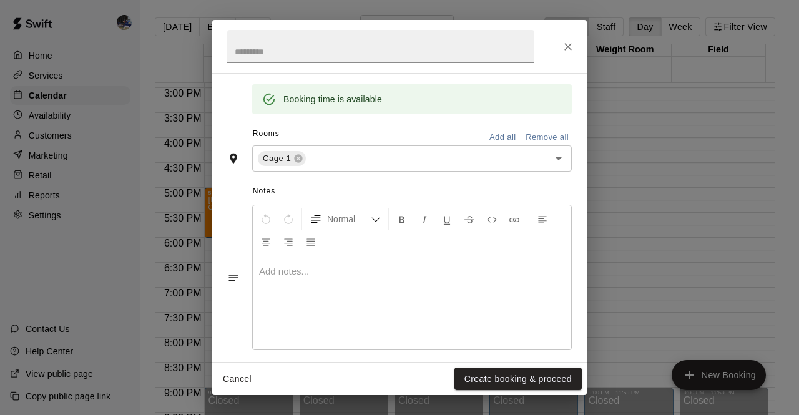
scroll to position [258, 0]
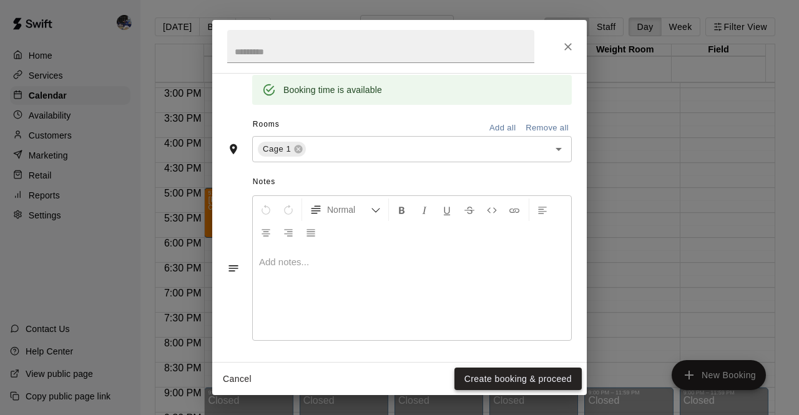
click at [494, 375] on button "Create booking & proceed" at bounding box center [517, 379] width 127 height 23
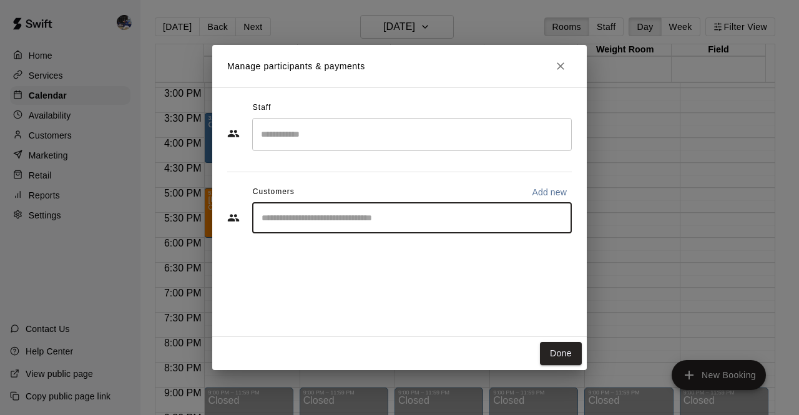
click at [310, 216] on input "Start typing to search customers..." at bounding box center [412, 218] width 308 height 12
type input "***"
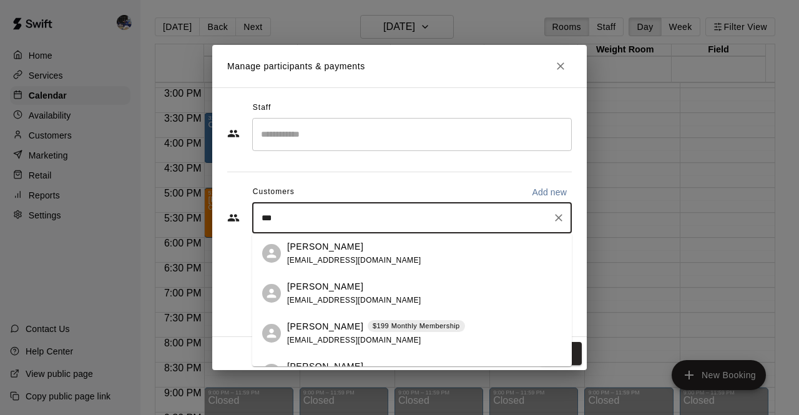
scroll to position [363, 0]
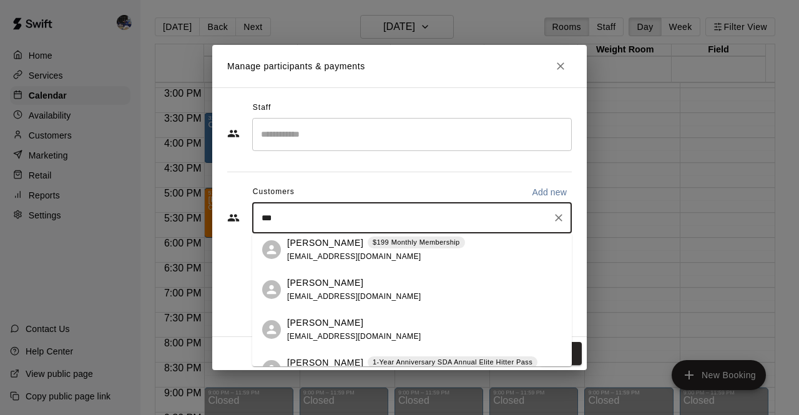
click at [332, 243] on p "[PERSON_NAME]" at bounding box center [325, 243] width 76 height 13
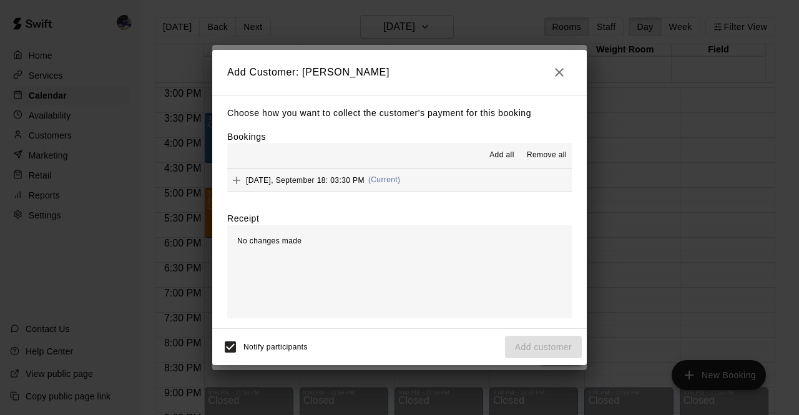
click at [397, 188] on div "[DATE], September 18: 03:30 PM (Current)" at bounding box center [313, 180] width 173 height 19
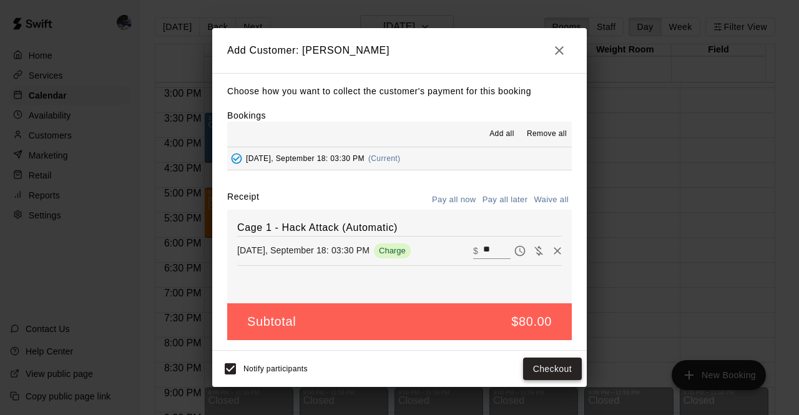
click at [547, 370] on button "Checkout" at bounding box center [552, 369] width 59 height 23
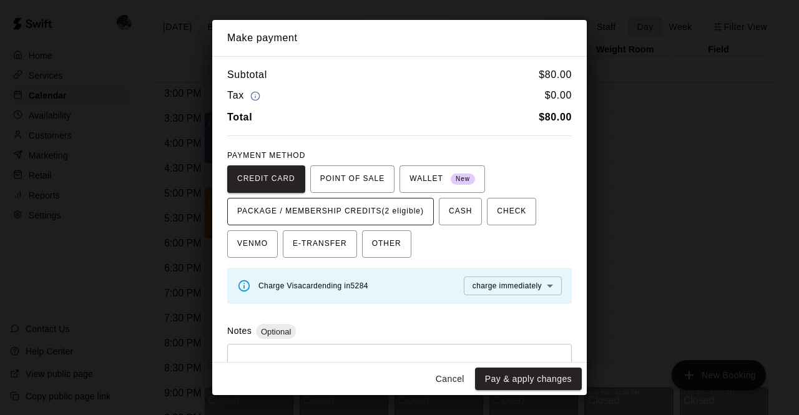
click at [401, 215] on span "PACKAGE / MEMBERSHIP CREDITS (2 eligible)" at bounding box center [330, 212] width 187 height 20
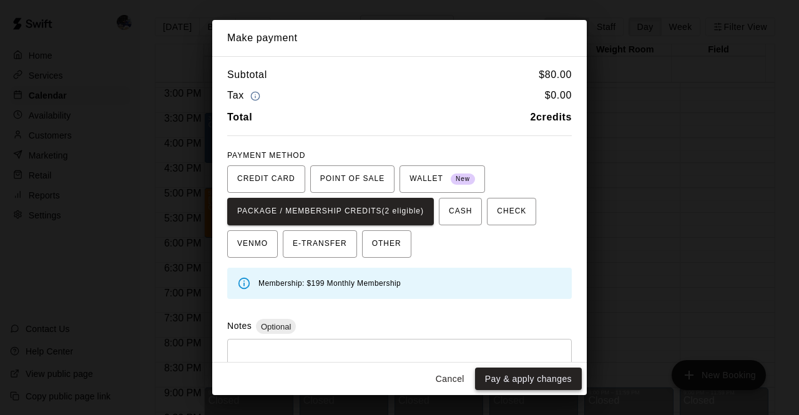
click at [516, 385] on button "Pay & apply changes" at bounding box center [528, 379] width 107 height 23
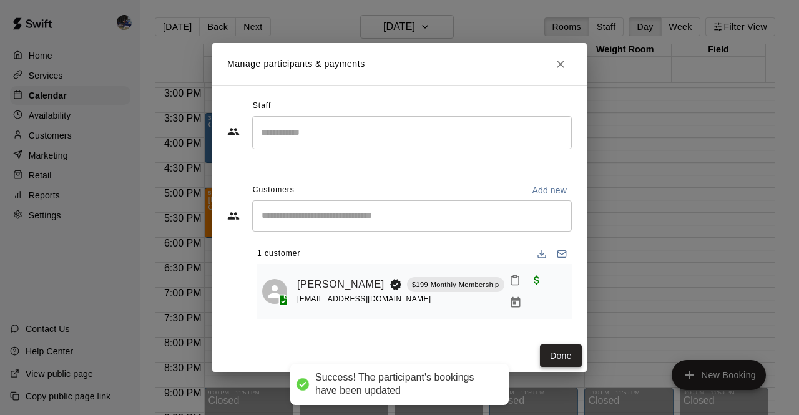
click at [567, 356] on button "Done" at bounding box center [561, 356] width 42 height 23
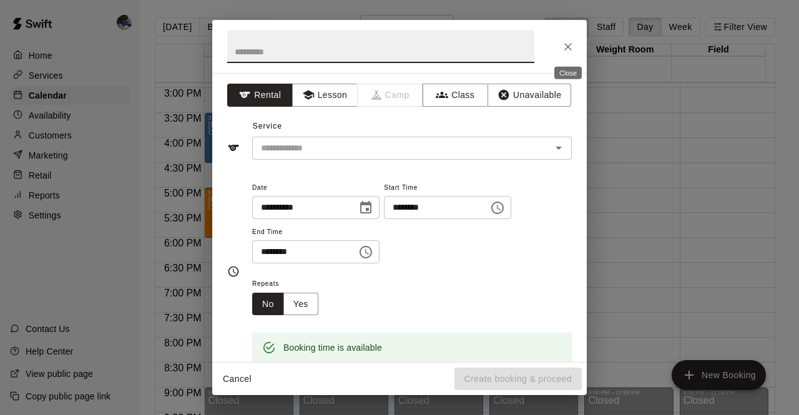
click at [564, 54] on button "Close" at bounding box center [568, 47] width 22 height 22
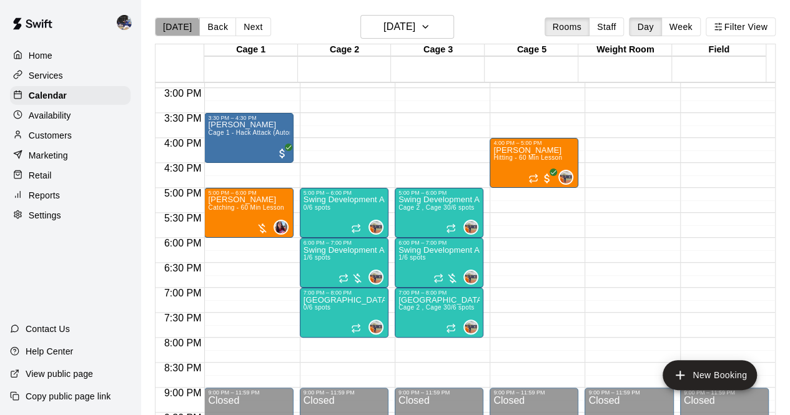
click at [176, 34] on button "[DATE]" at bounding box center [177, 26] width 45 height 19
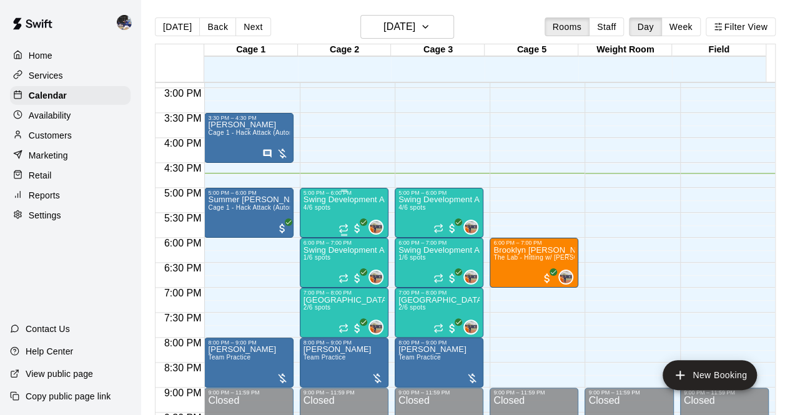
click at [316, 205] on span "4/6 spots" at bounding box center [316, 207] width 27 height 7
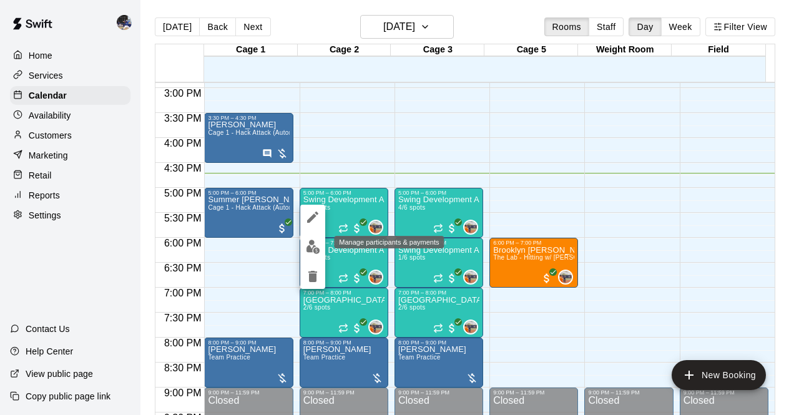
click at [308, 244] on img "edit" at bounding box center [313, 247] width 14 height 14
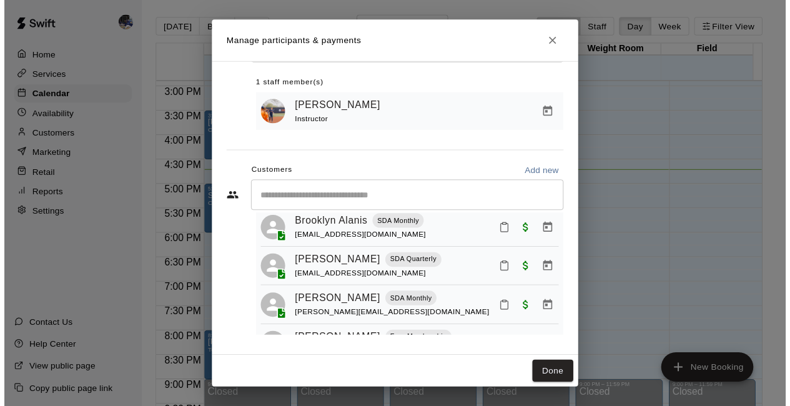
scroll to position [75, 0]
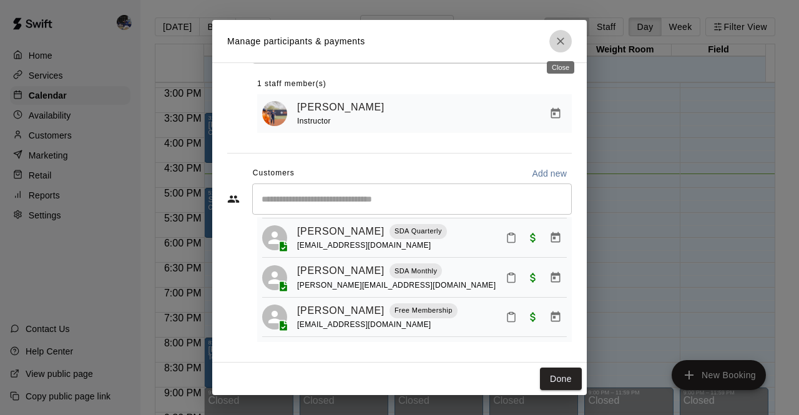
click at [552, 43] on button "Close" at bounding box center [560, 41] width 22 height 22
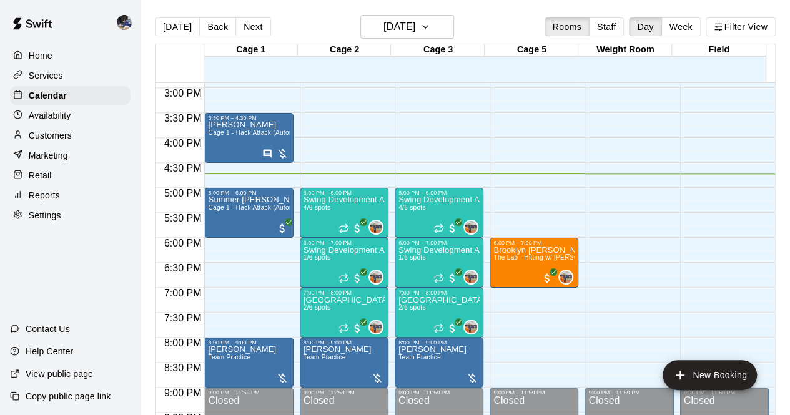
click at [55, 133] on p "Customers" at bounding box center [50, 135] width 43 height 12
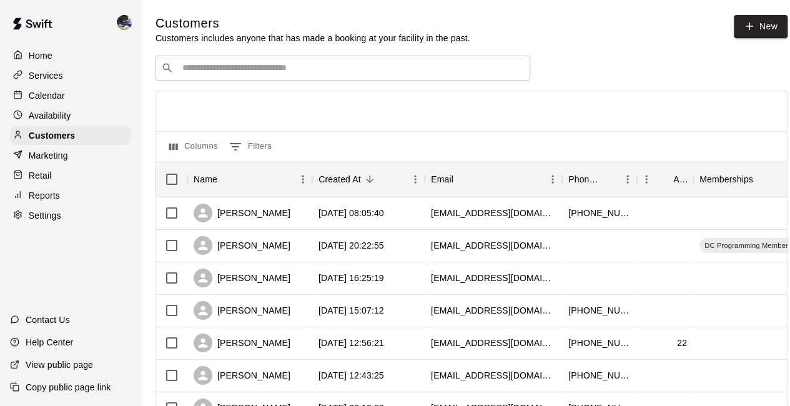
click at [223, 62] on div "​ ​" at bounding box center [342, 68] width 375 height 25
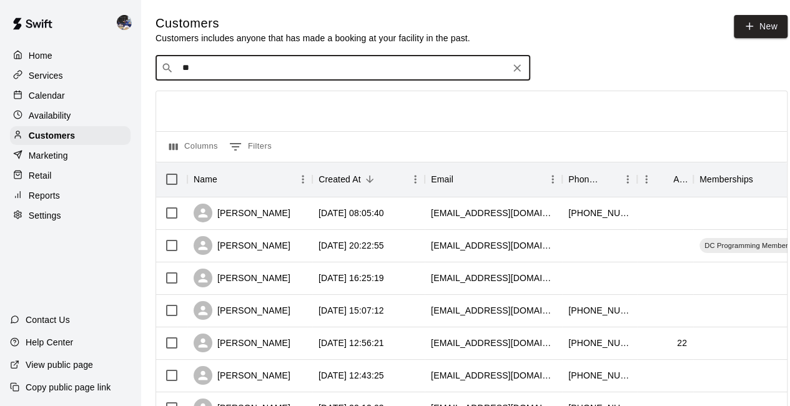
type input "***"
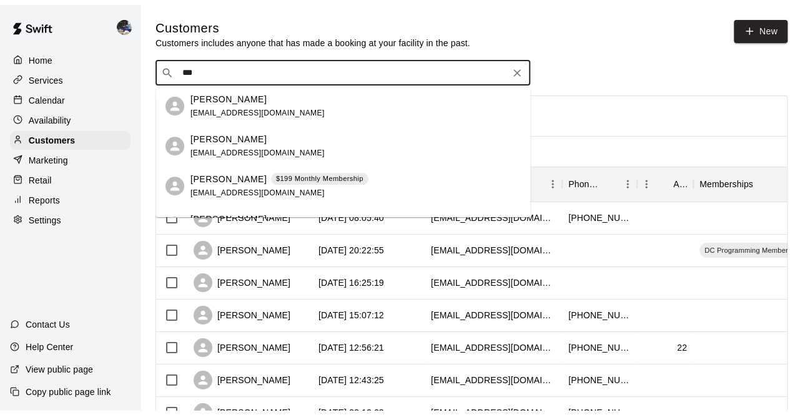
scroll to position [282, 0]
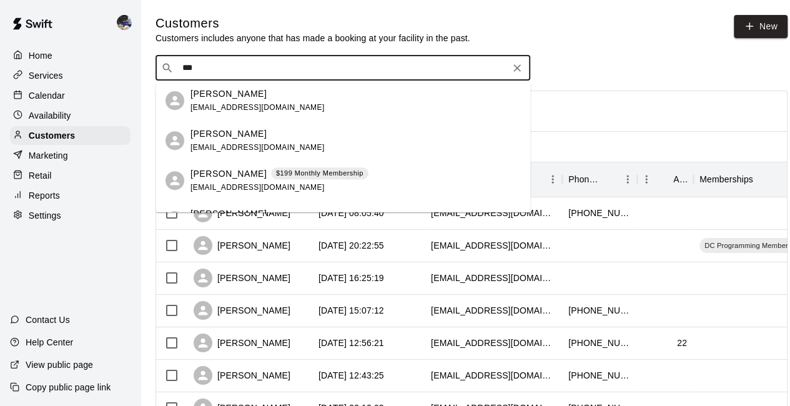
click at [263, 187] on span "[EMAIL_ADDRESS][DOMAIN_NAME]" at bounding box center [257, 187] width 134 height 9
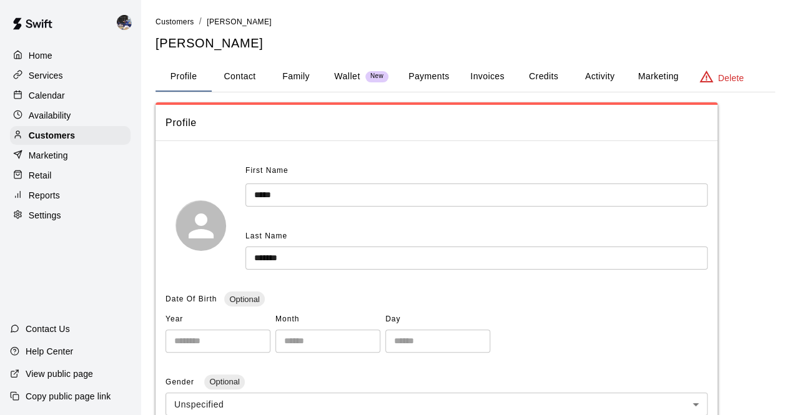
click at [493, 79] on button "Invoices" at bounding box center [487, 77] width 56 height 30
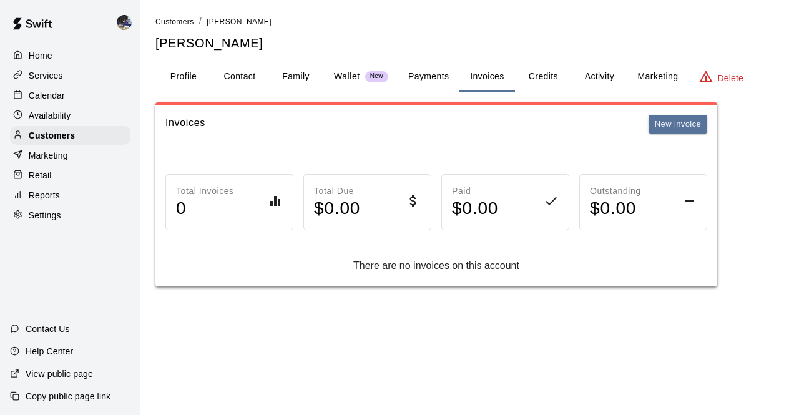
click at [444, 74] on button "Payments" at bounding box center [428, 77] width 61 height 30
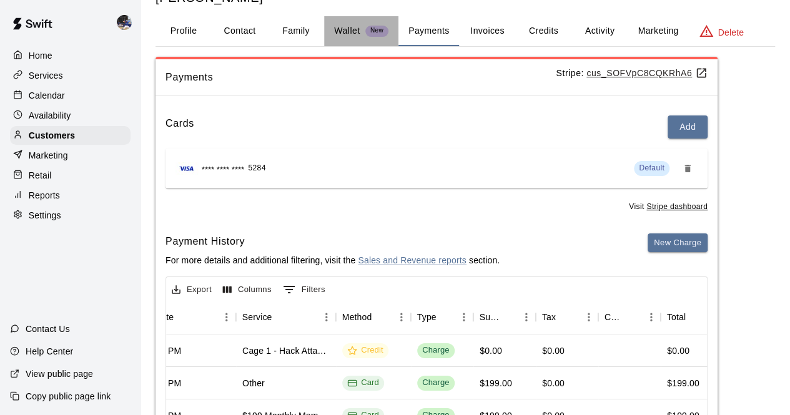
click at [340, 38] on button "Wallet New" at bounding box center [361, 31] width 74 height 30
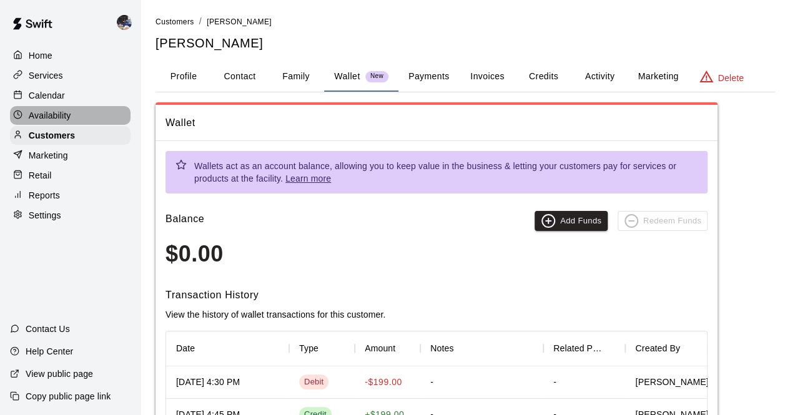
click at [52, 110] on div "Availability" at bounding box center [70, 115] width 120 height 19
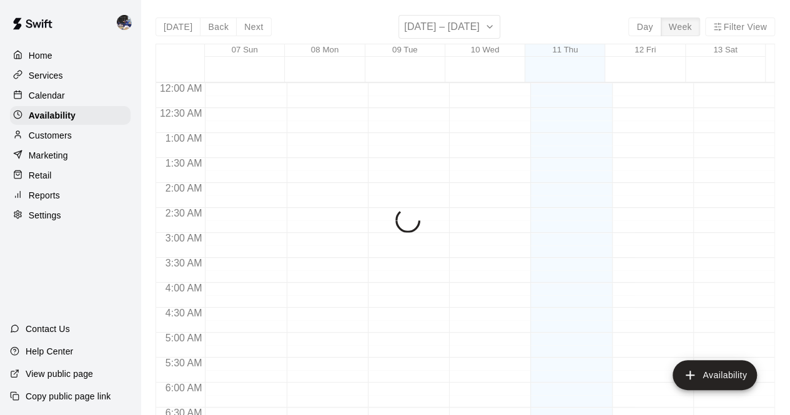
scroll to position [836, 0]
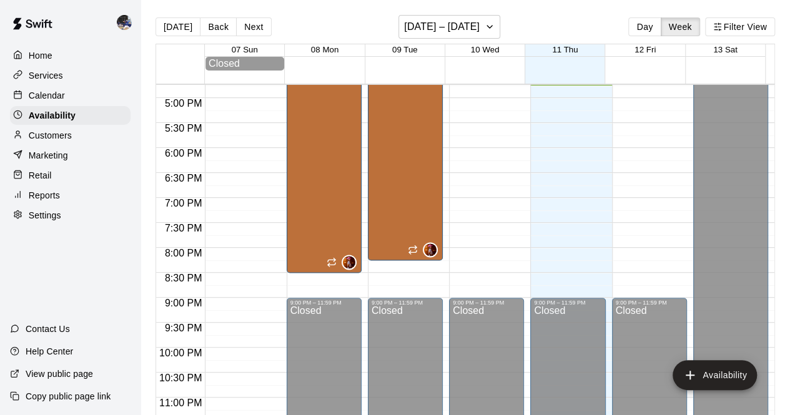
click at [52, 108] on div "Home Services Calendar Availability Customers Marketing Retail Reports Settings" at bounding box center [70, 135] width 140 height 181
click at [55, 102] on p "Calendar" at bounding box center [47, 95] width 36 height 12
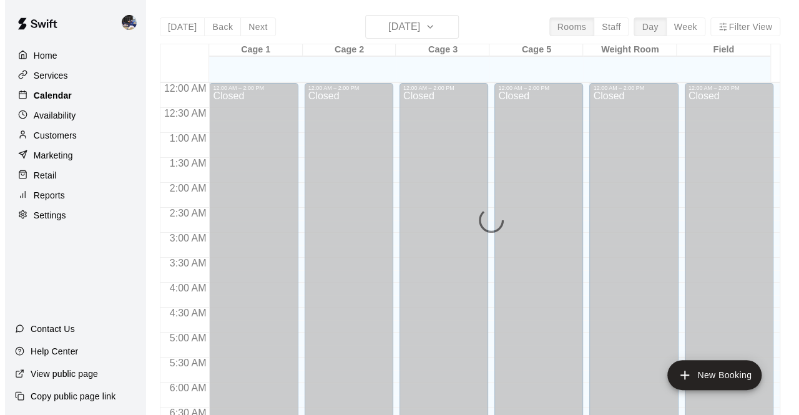
scroll to position [814, 0]
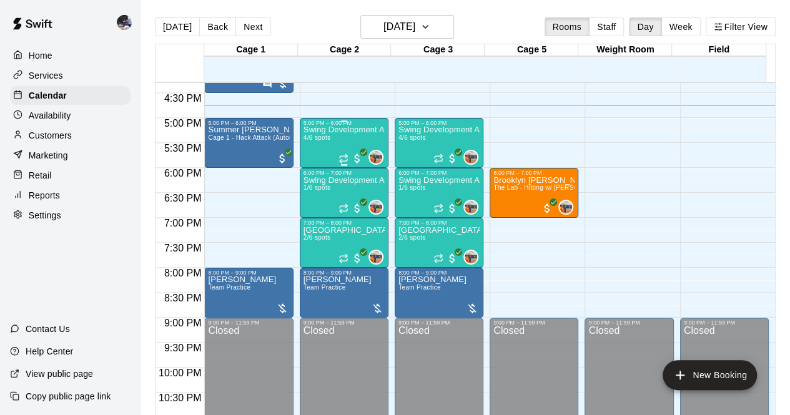
click at [335, 144] on div "Swing Development Academy 8U/10U 4/6 spots" at bounding box center [343, 333] width 81 height 415
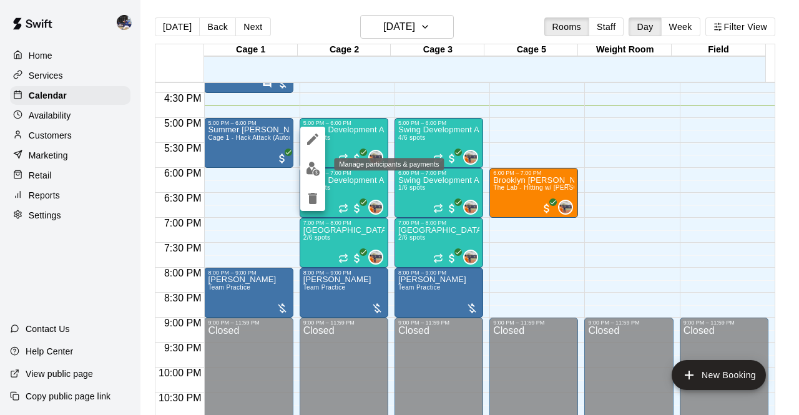
click at [315, 172] on img "edit" at bounding box center [313, 169] width 14 height 14
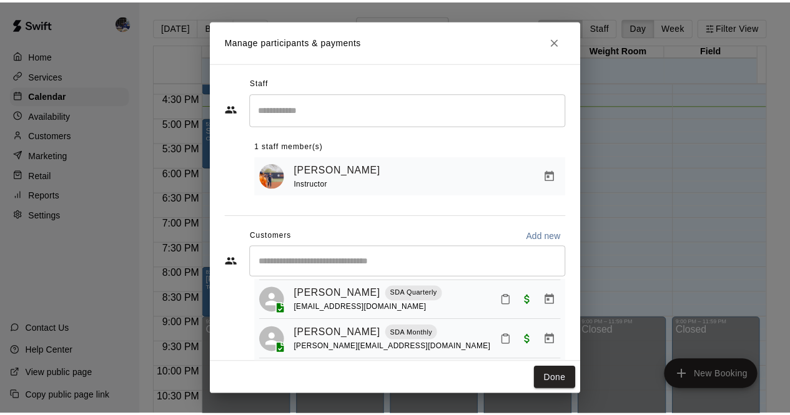
scroll to position [64, 0]
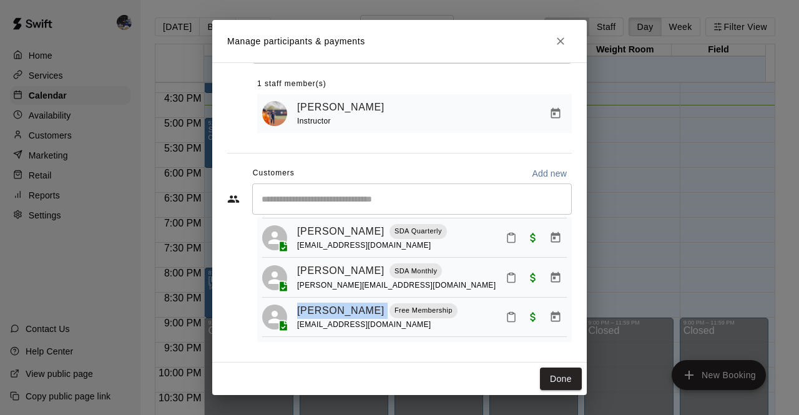
drag, startPoint x: 366, startPoint y: 314, endPoint x: 289, endPoint y: 307, distance: 77.8
click at [289, 307] on div "[PERSON_NAME] Free Membership [EMAIL_ADDRESS][DOMAIN_NAME]" at bounding box center [414, 317] width 305 height 29
click at [404, 64] on div "1 staff member(s) [PERSON_NAME] Instructor" at bounding box center [414, 98] width 315 height 69
click at [560, 42] on icon "Close" at bounding box center [560, 40] width 7 height 7
